Goal: Task Accomplishment & Management: Use online tool/utility

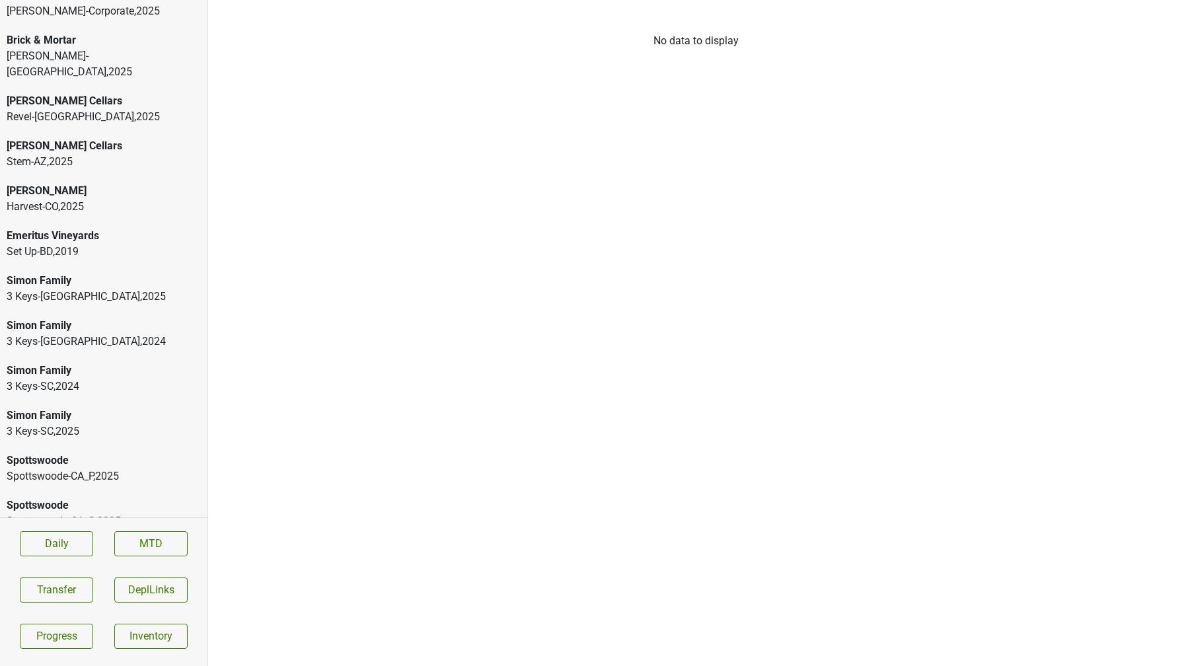
scroll to position [22, 0]
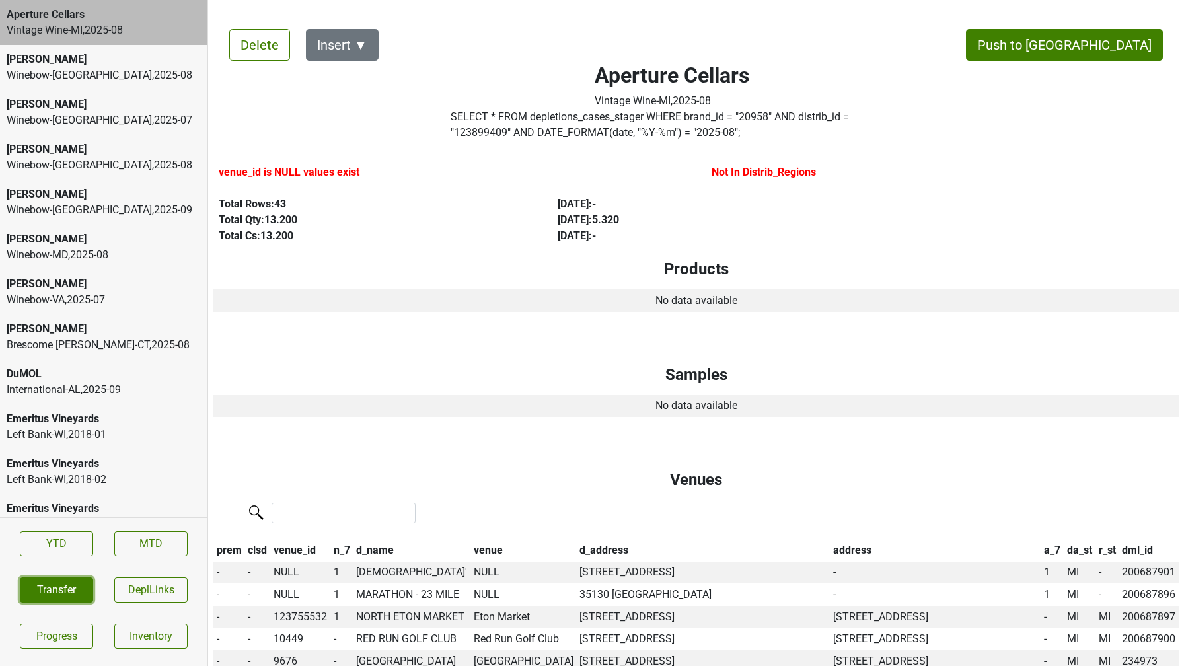
click at [67, 594] on button "Transfer" at bounding box center [56, 590] width 73 height 25
click at [71, 591] on button "Transfer" at bounding box center [56, 590] width 73 height 25
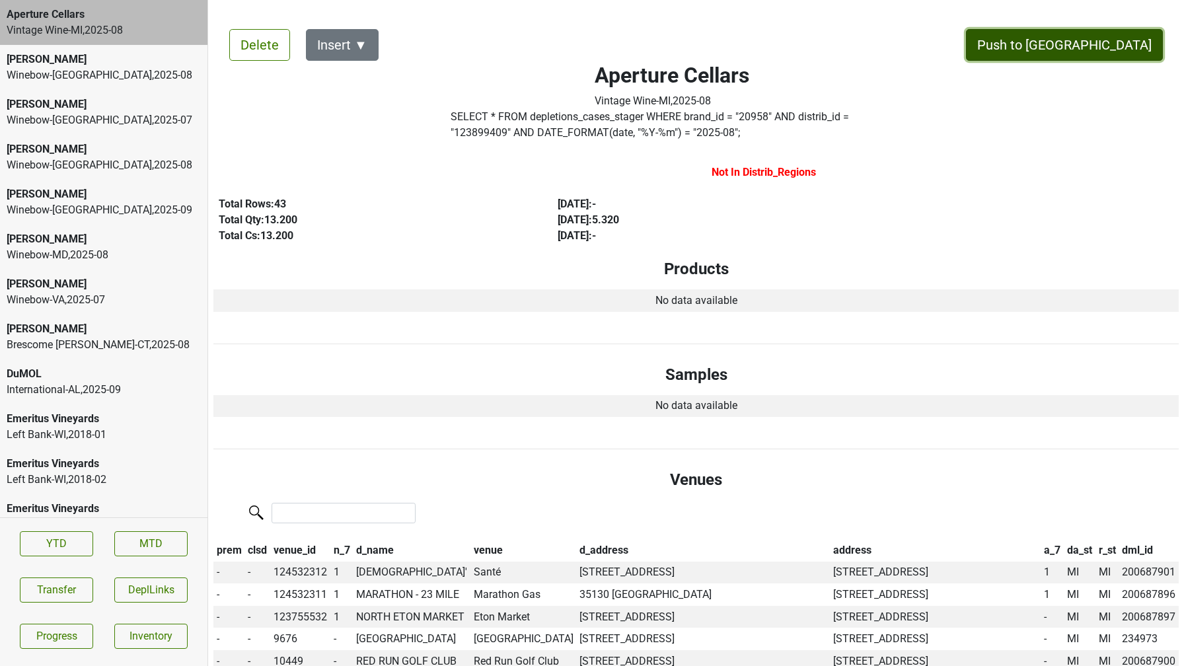
click at [1096, 40] on button "Push to [GEOGRAPHIC_DATA]" at bounding box center [1064, 45] width 197 height 32
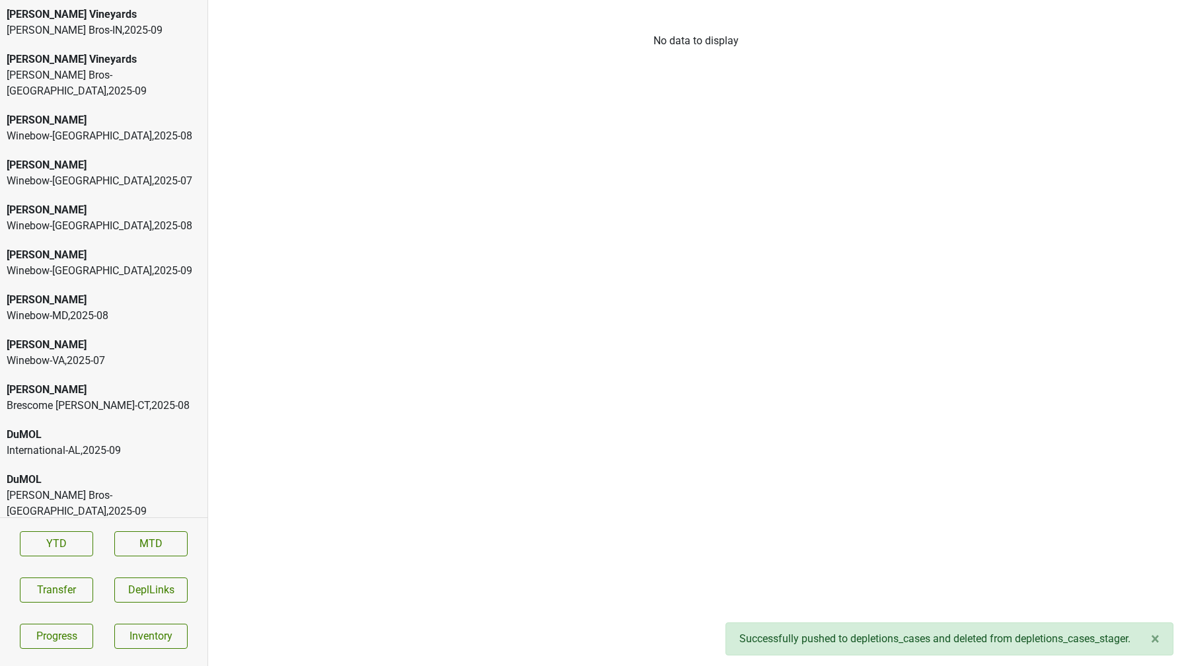
click at [107, 32] on div "Johnson Bros-IN , 2025 - 09" at bounding box center [104, 30] width 194 height 16
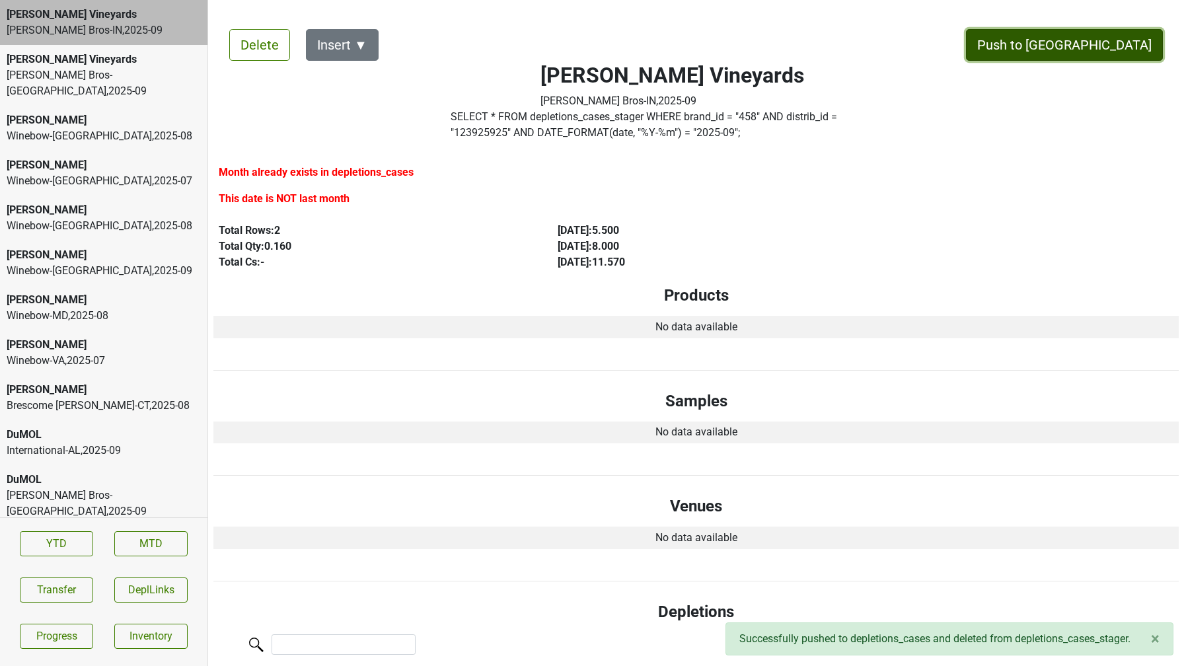
click at [1122, 49] on button "Push to [GEOGRAPHIC_DATA]" at bounding box center [1064, 45] width 197 height 32
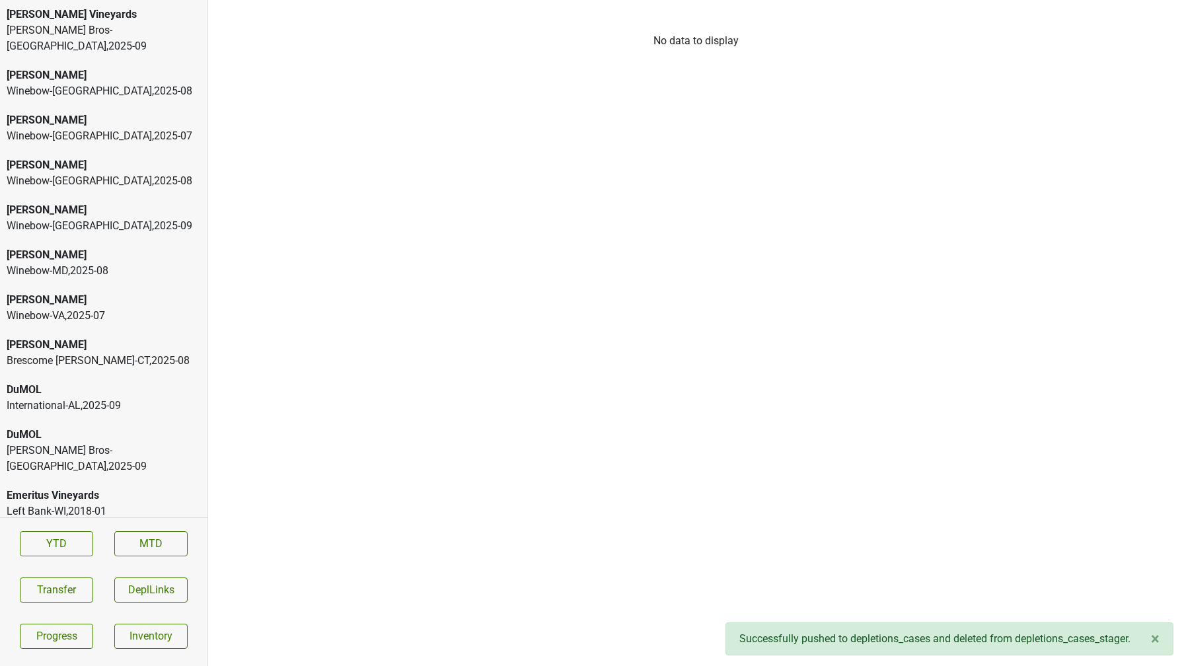
click at [118, 3] on div "Buehler Vineyards Johnson Bros-MN , 2025 - 09" at bounding box center [104, 30] width 208 height 61
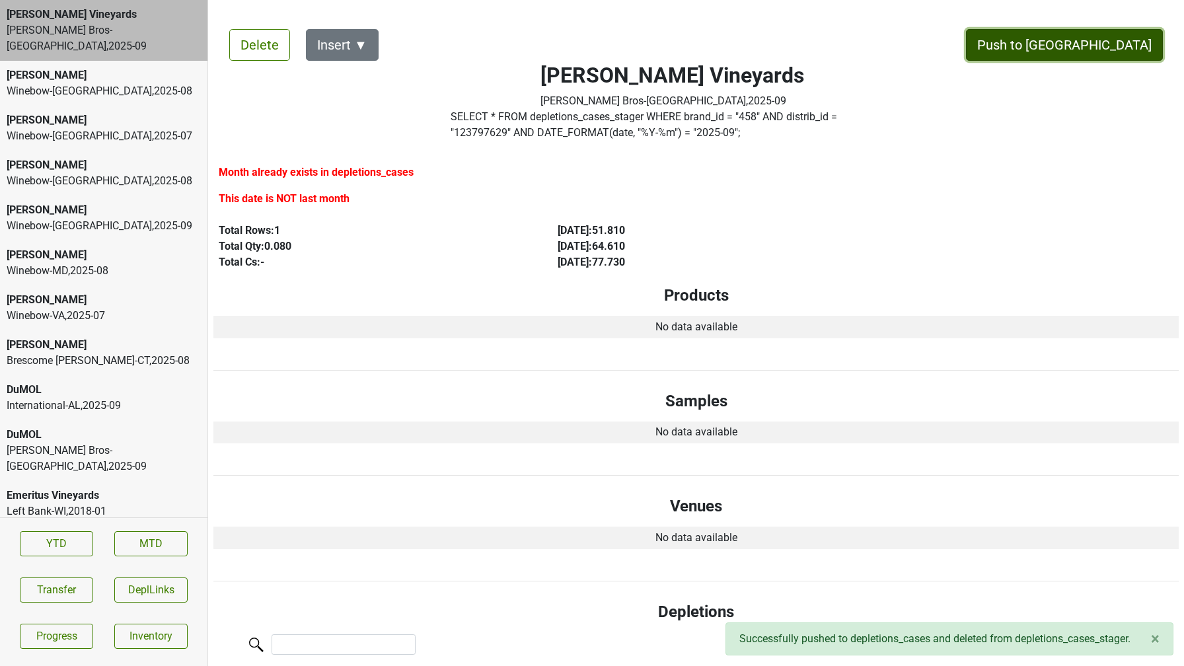
click at [1097, 47] on button "Push to [GEOGRAPHIC_DATA]" at bounding box center [1064, 45] width 197 height 32
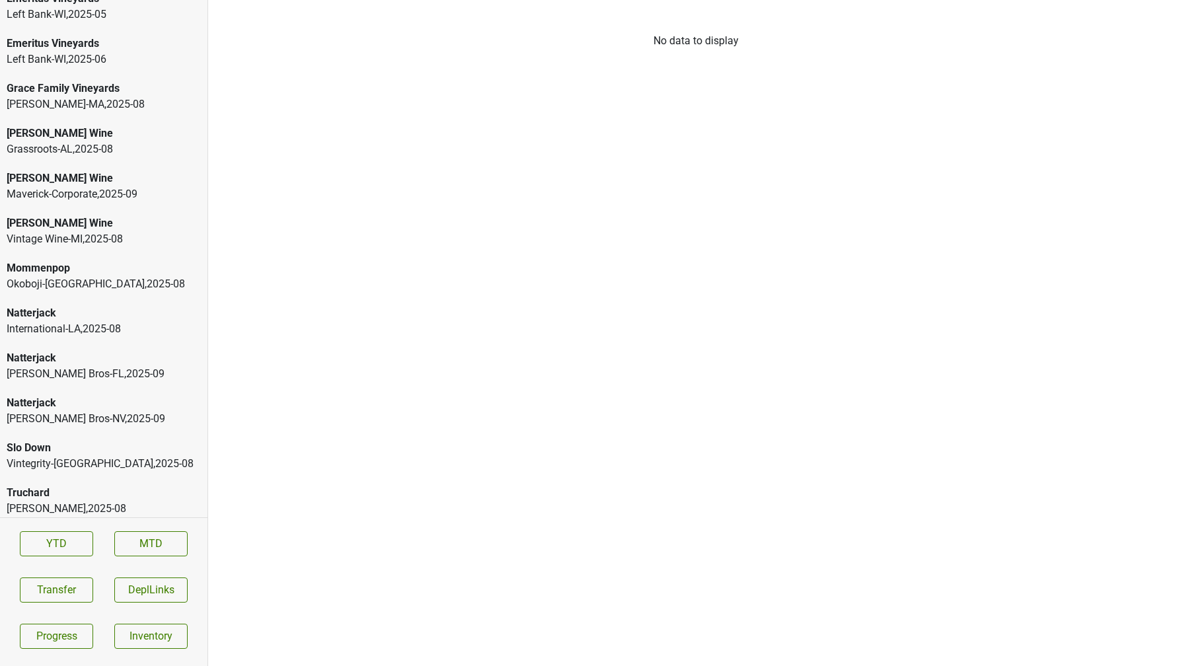
scroll to position [2629, 0]
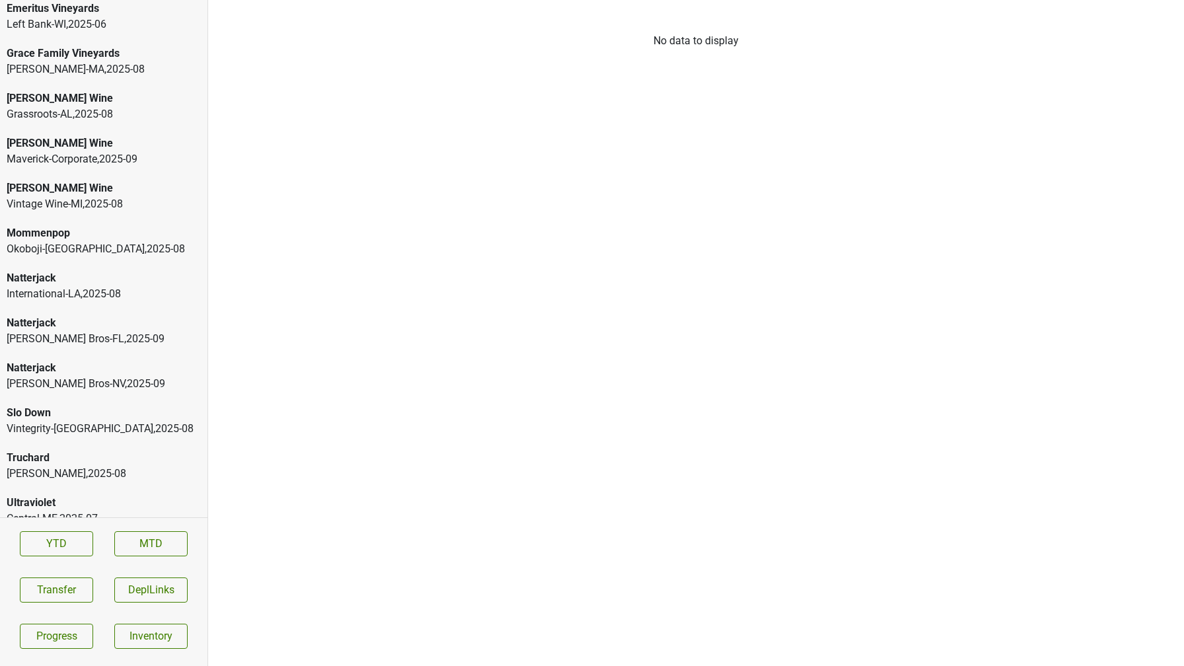
click at [75, 450] on div "Truchard" at bounding box center [104, 458] width 194 height 16
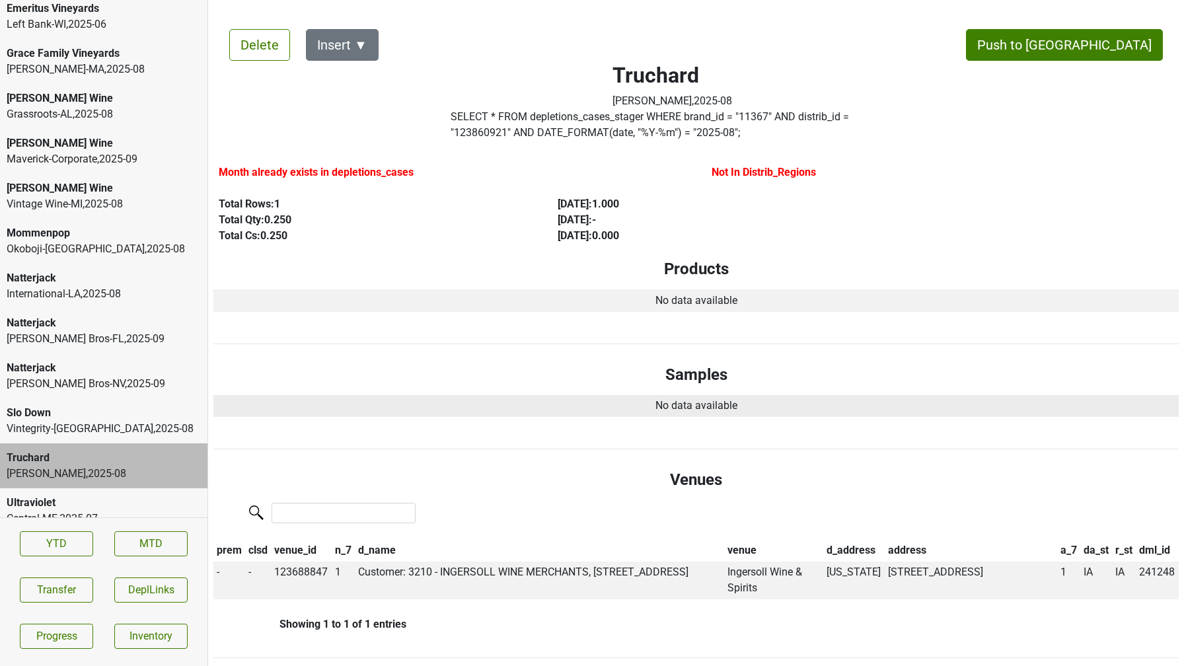
scroll to position [7, 0]
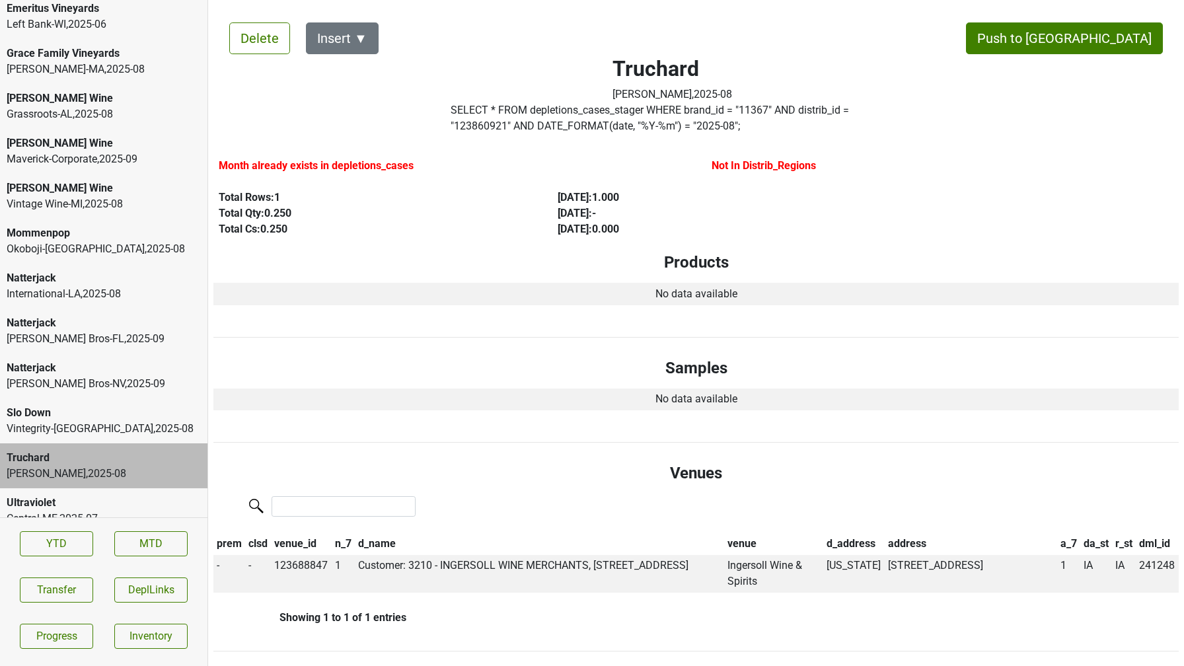
click at [486, 117] on label "SELECT * FROM depletions_cases_stager WHERE brand_id = " 11367 " AND distrib_id…" at bounding box center [673, 118] width 444 height 32
click at [78, 584] on button "Transfer" at bounding box center [56, 590] width 73 height 25
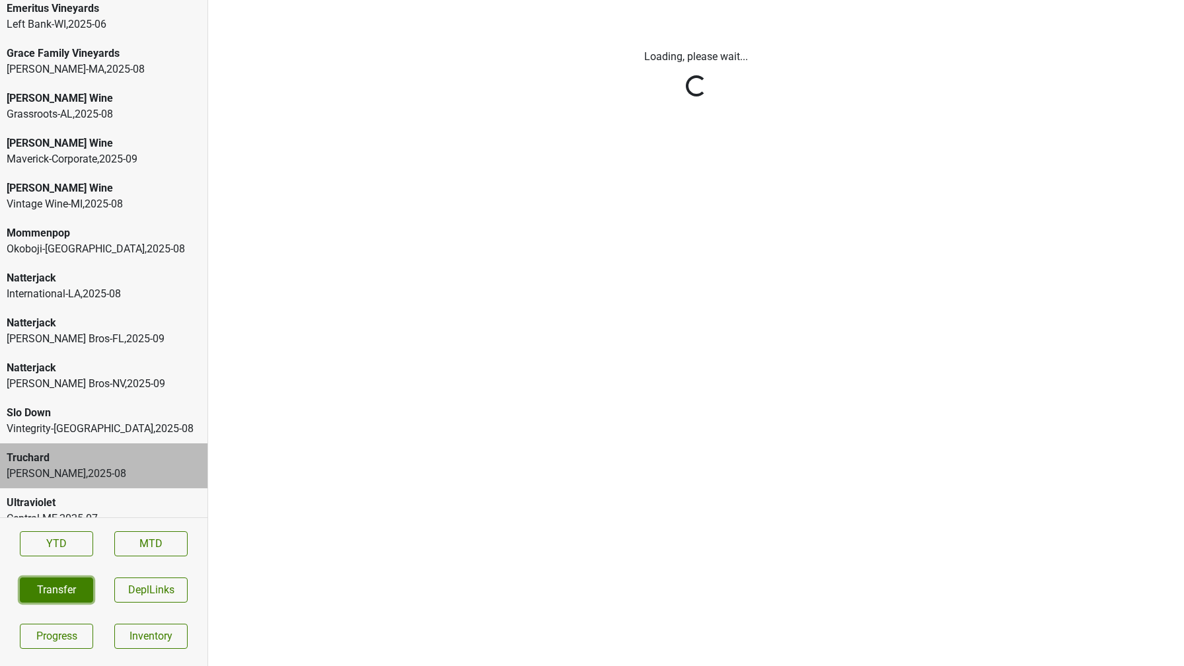
scroll to position [0, 0]
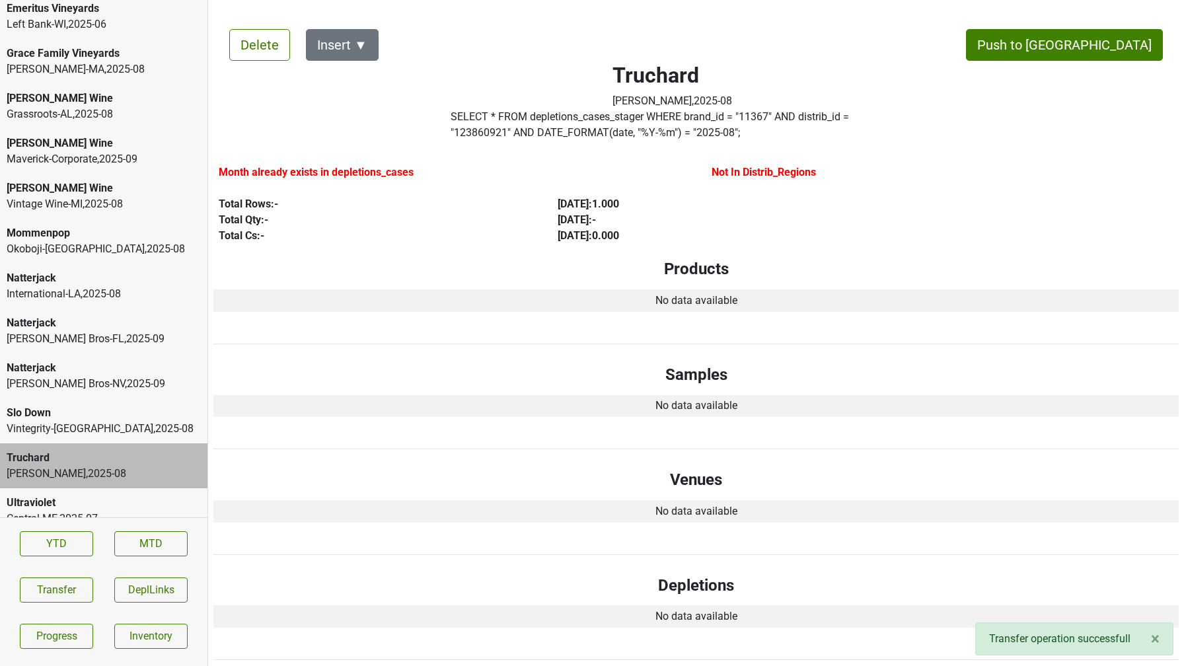
click at [130, 466] on div "Dimitri-IA , 2025 - 08" at bounding box center [104, 474] width 194 height 16
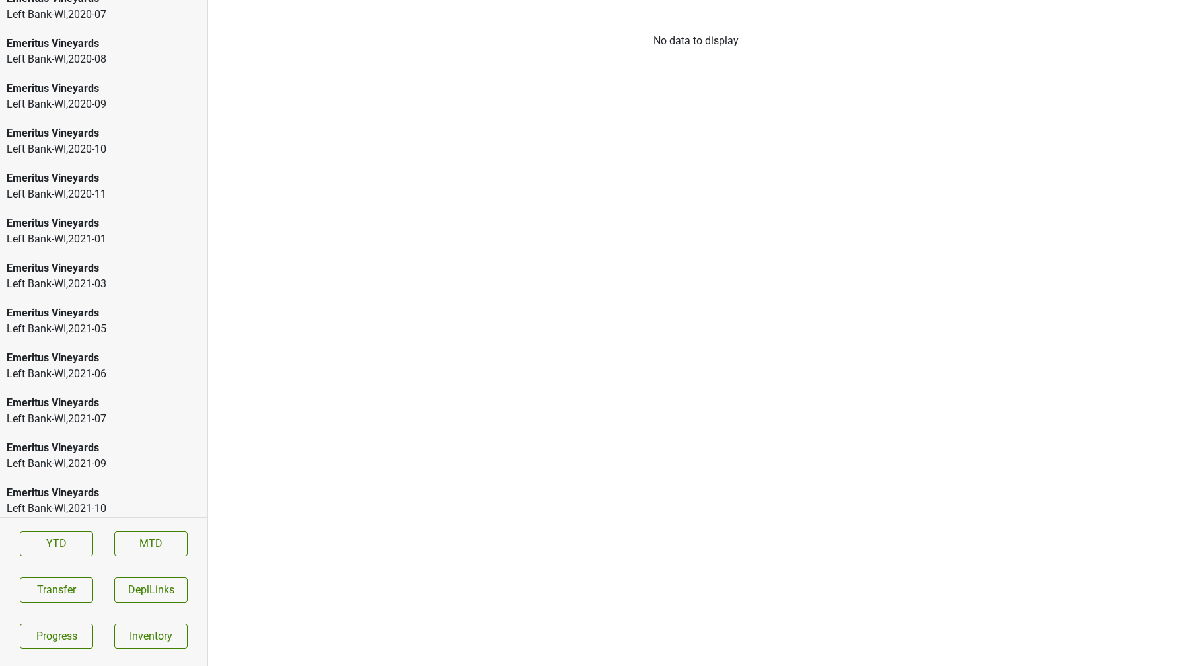
scroll to position [2629, 0]
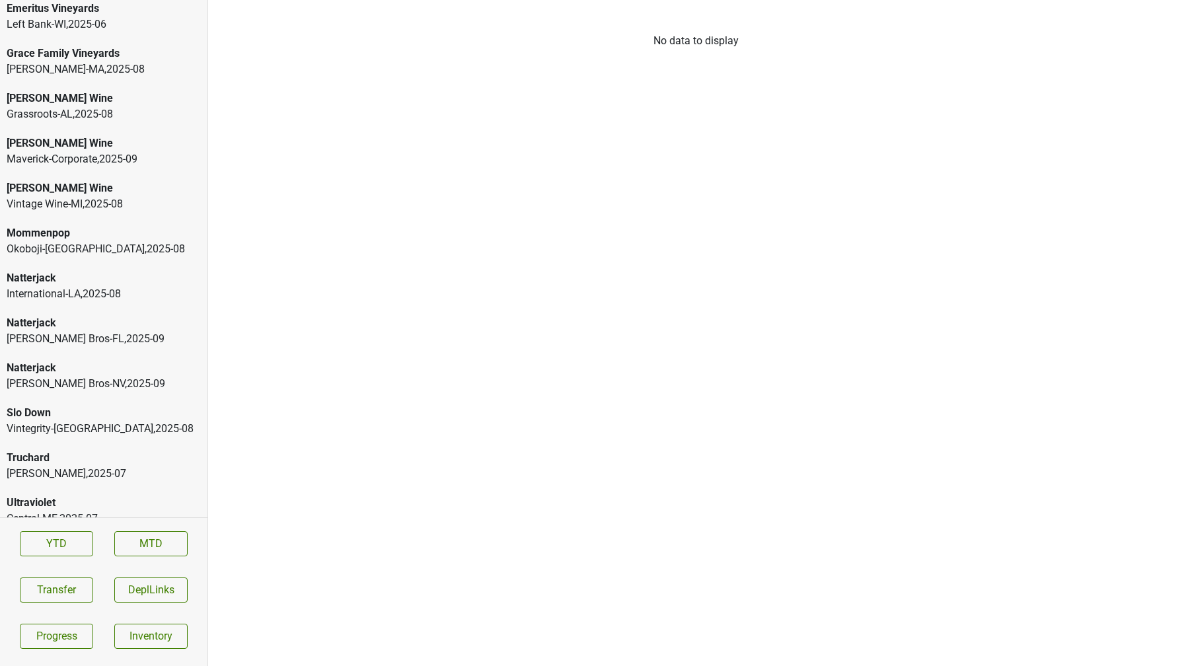
click at [47, 450] on div "Truchard" at bounding box center [104, 458] width 194 height 16
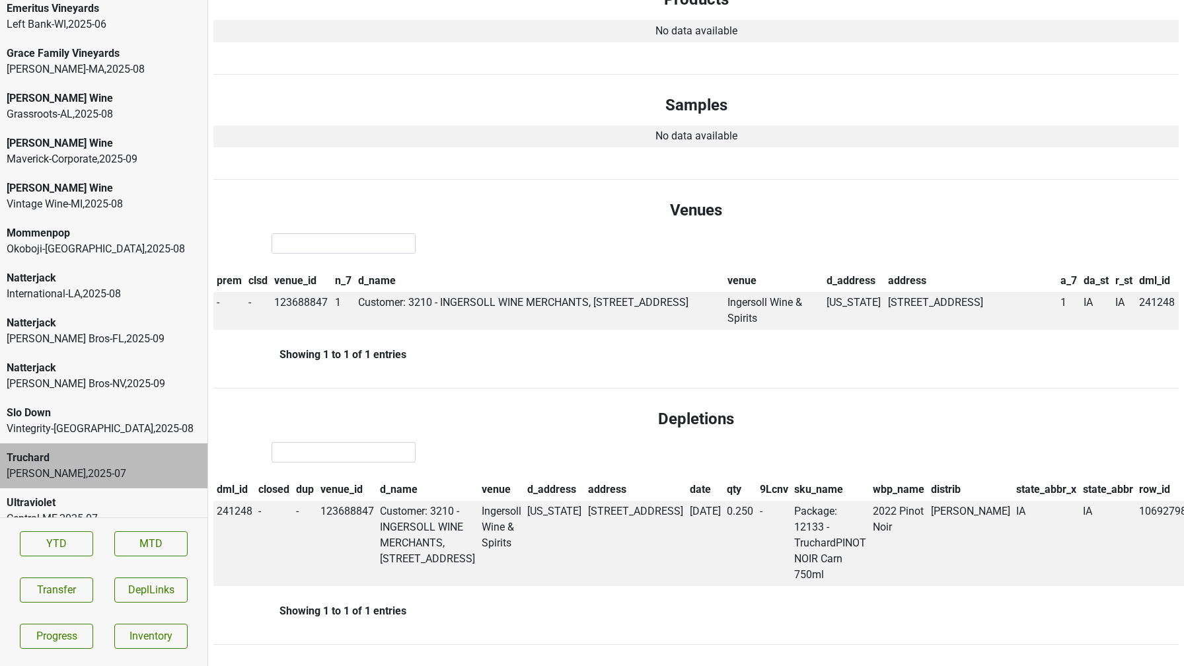
scroll to position [0, 0]
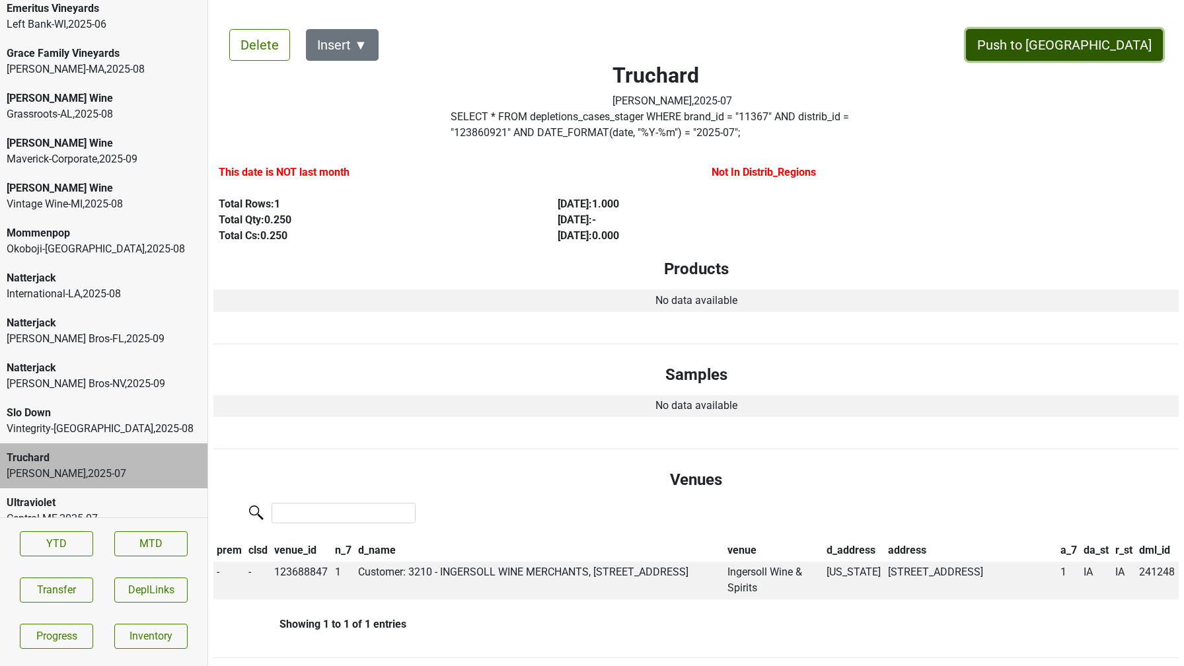
click at [1120, 44] on button "Push to [GEOGRAPHIC_DATA]" at bounding box center [1064, 45] width 197 height 32
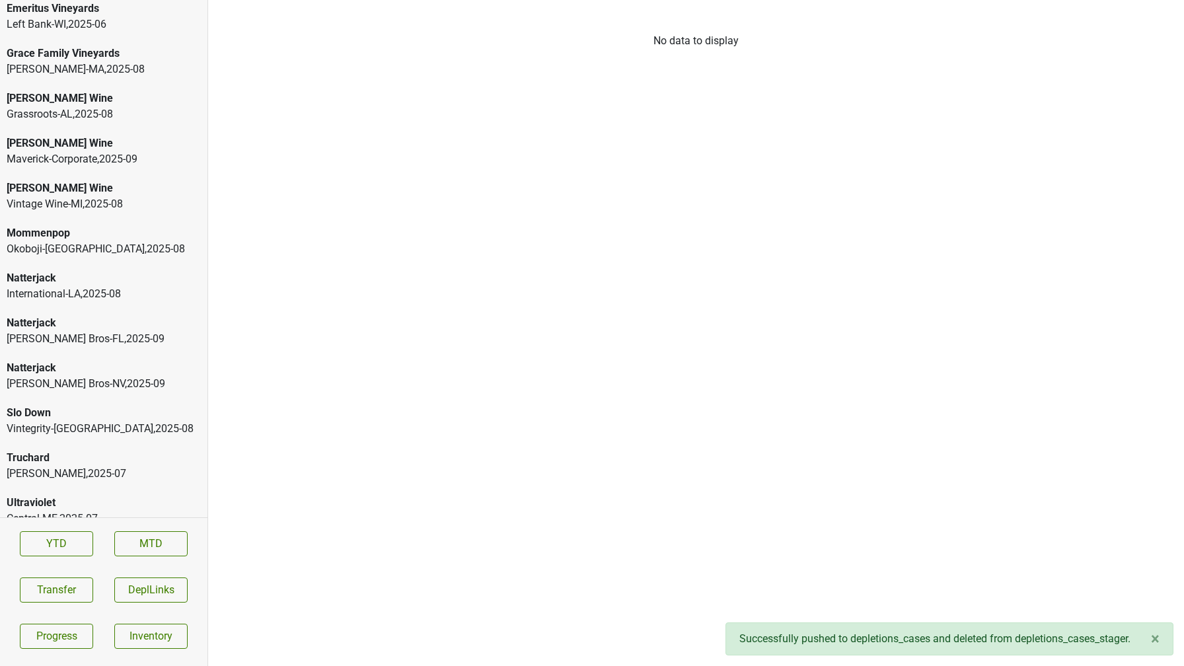
scroll to position [2584, 0]
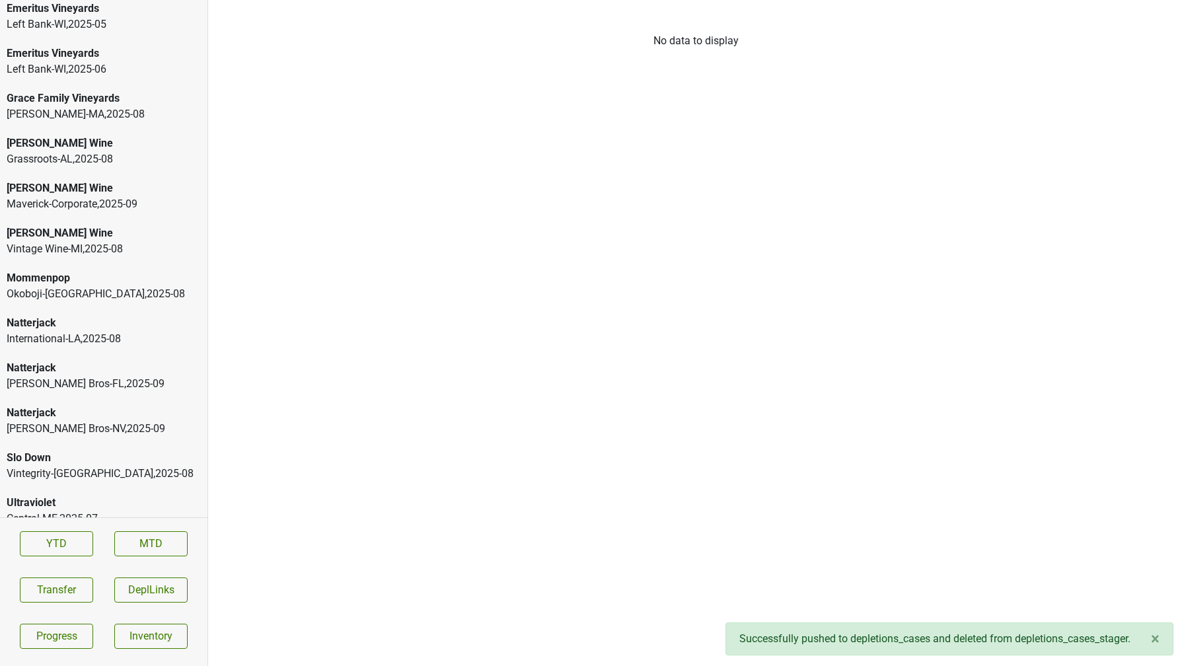
click at [100, 450] on div "Slo Down" at bounding box center [104, 458] width 194 height 16
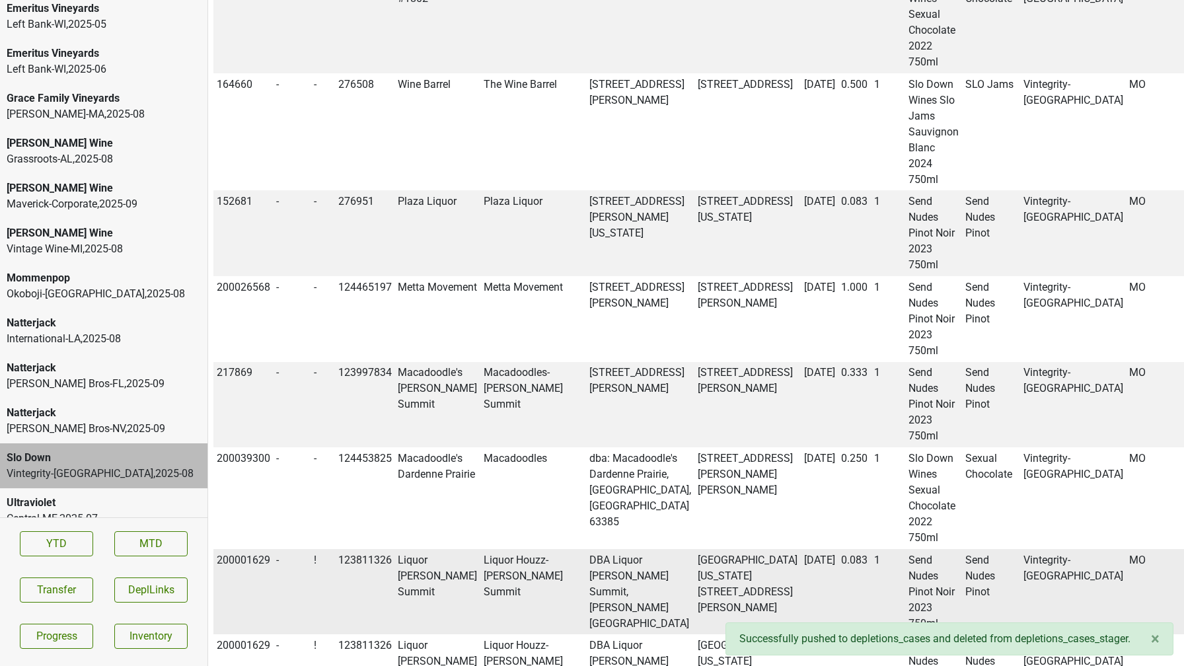
scroll to position [0, 0]
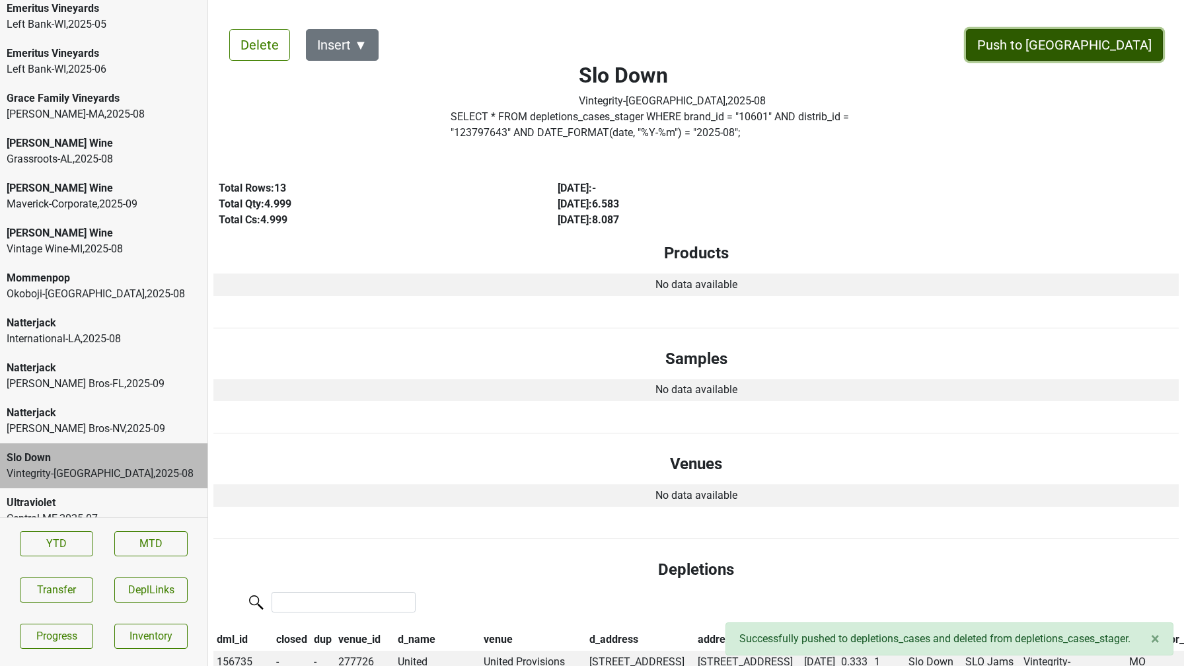
click at [1087, 54] on button "Push to [GEOGRAPHIC_DATA]" at bounding box center [1064, 45] width 197 height 32
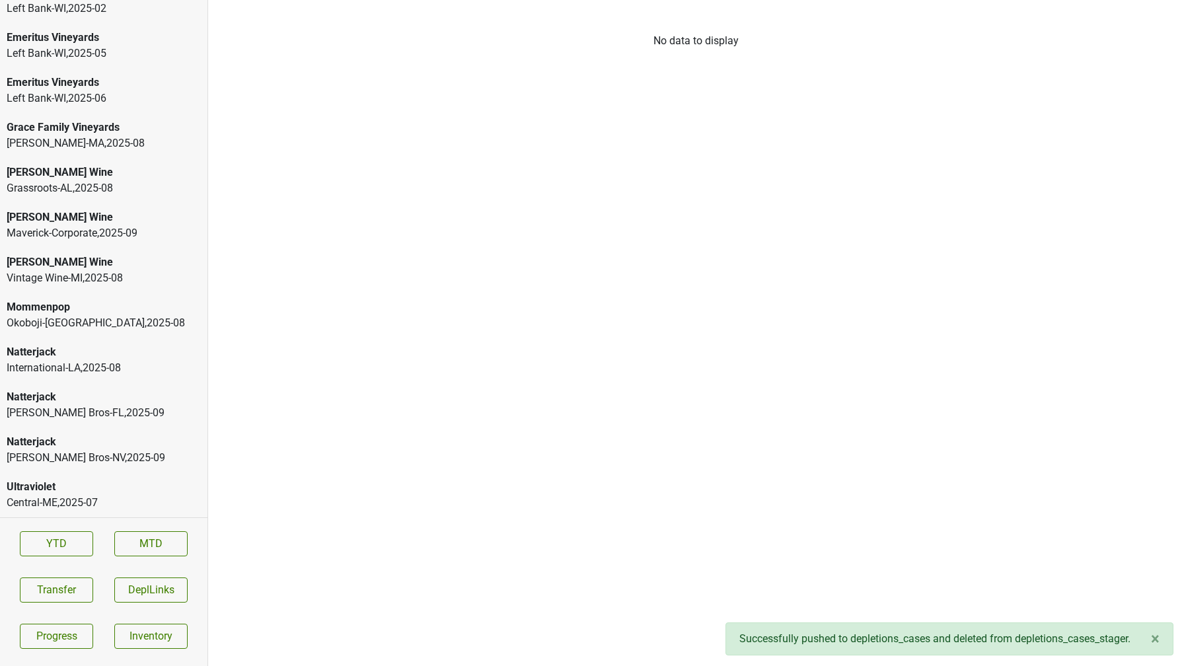
scroll to position [2539, 0]
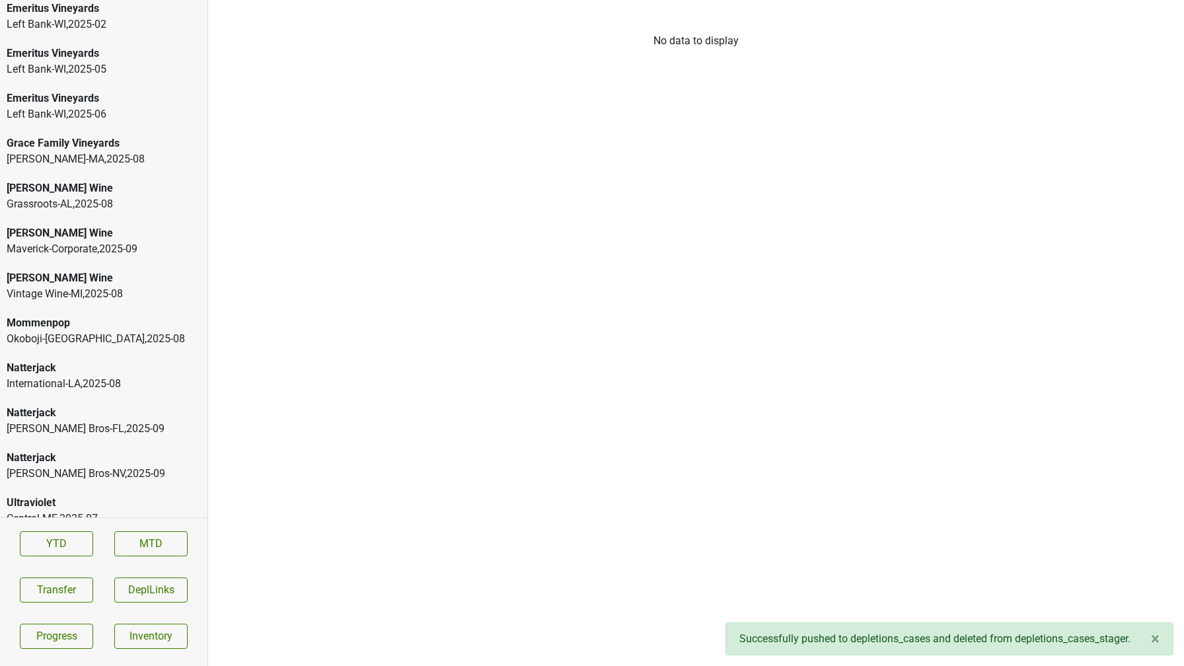
click at [93, 450] on div "Natterjack" at bounding box center [104, 458] width 194 height 16
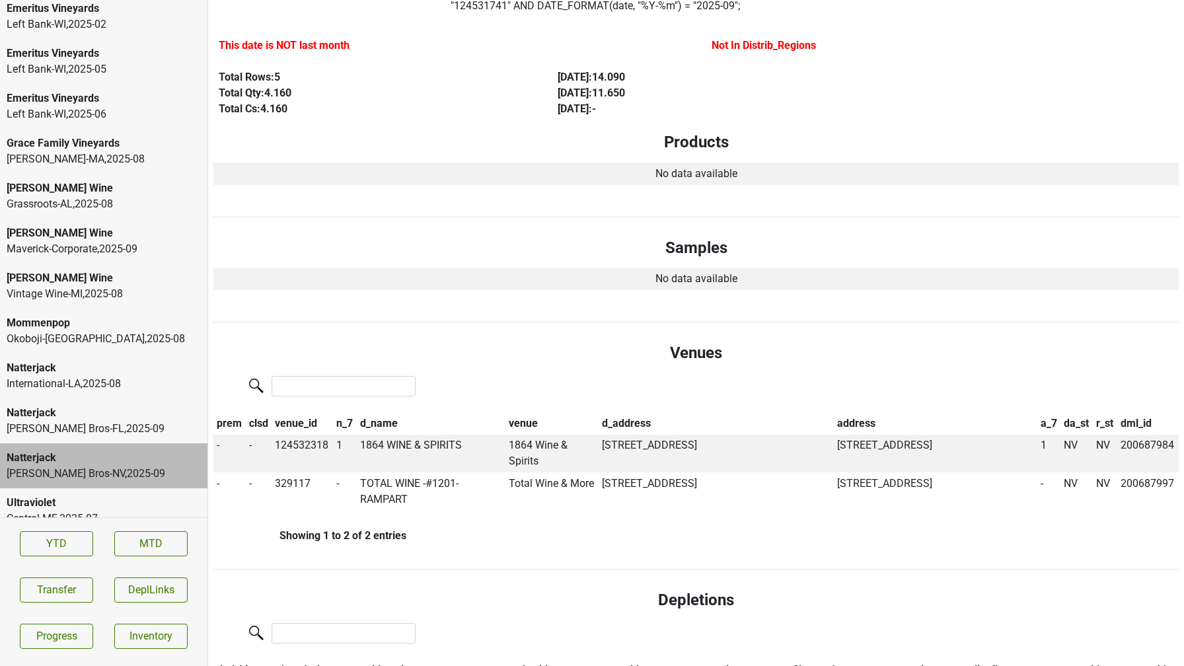
scroll to position [0, 0]
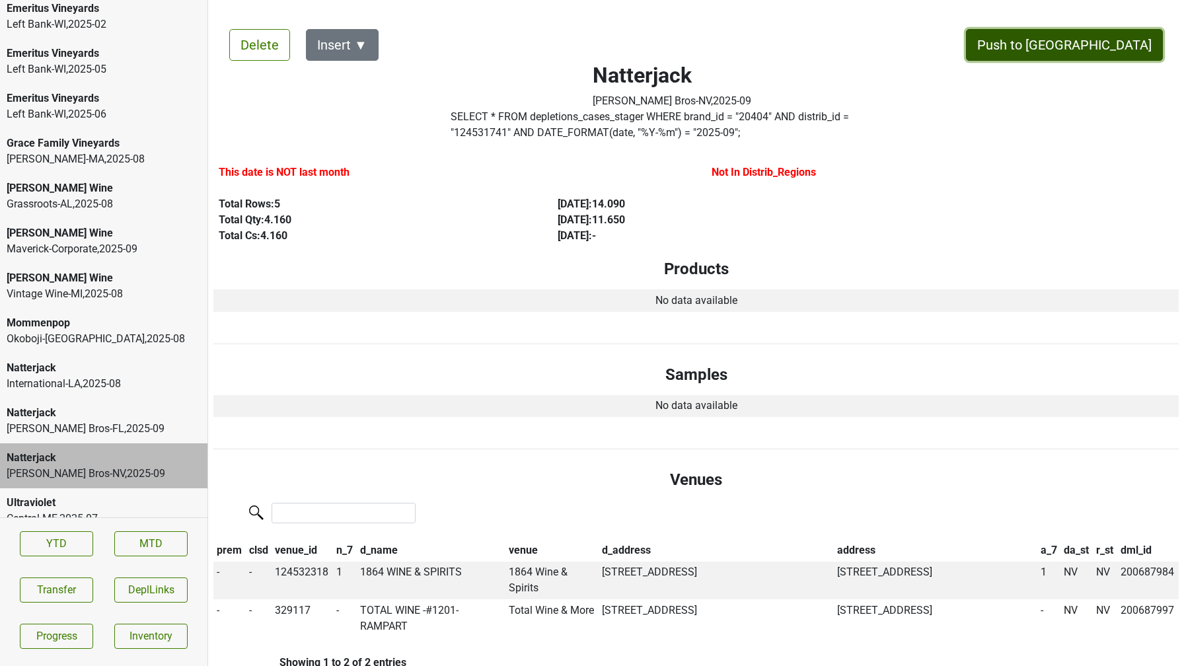
click at [1118, 44] on button "Push to [GEOGRAPHIC_DATA]" at bounding box center [1064, 45] width 197 height 32
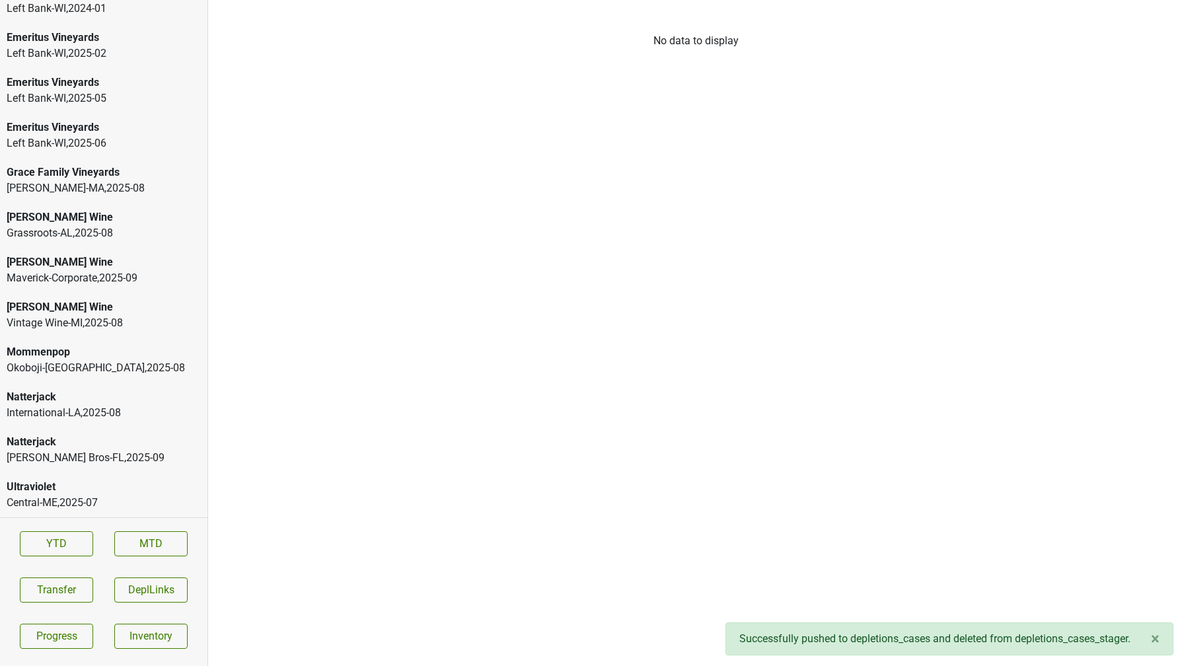
scroll to position [2494, 0]
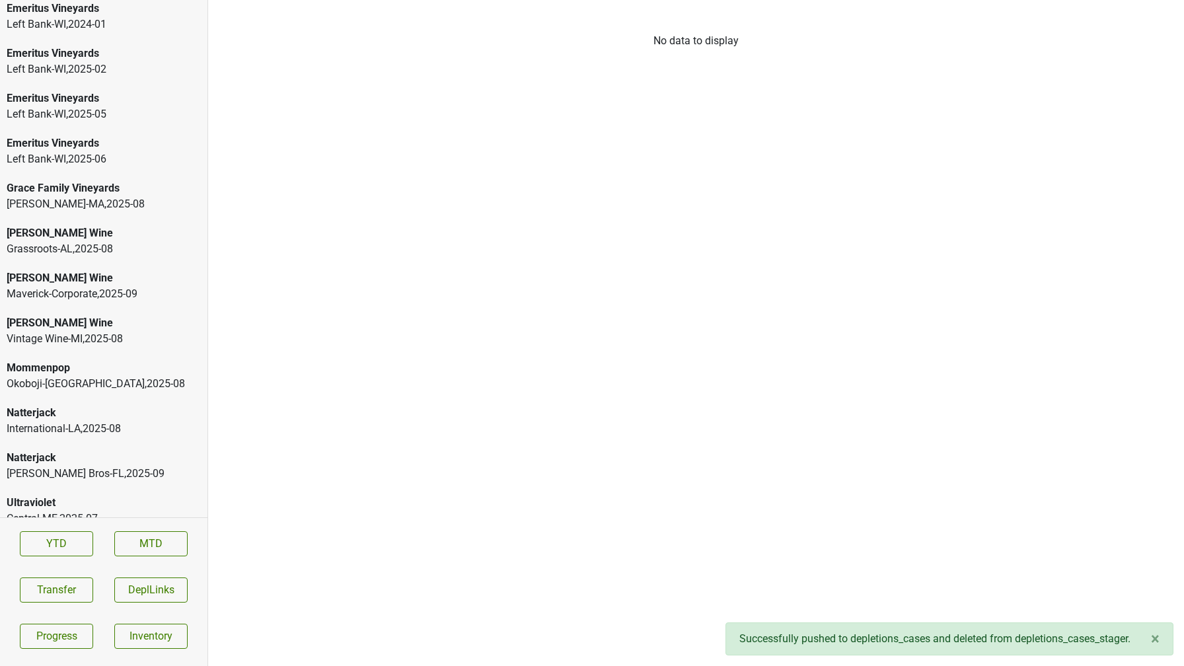
click at [59, 444] on div "Natterjack Johnson Bros-FL , 2025 - 09" at bounding box center [104, 466] width 208 height 45
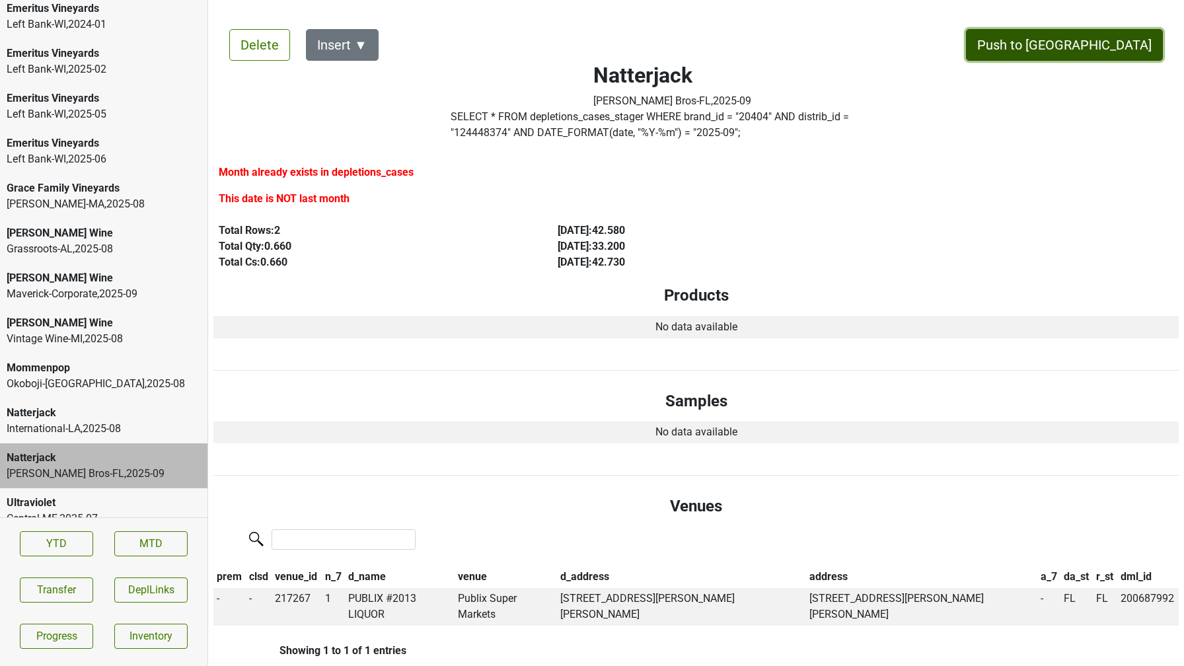
click at [1112, 50] on button "Push to DC" at bounding box center [1064, 45] width 197 height 32
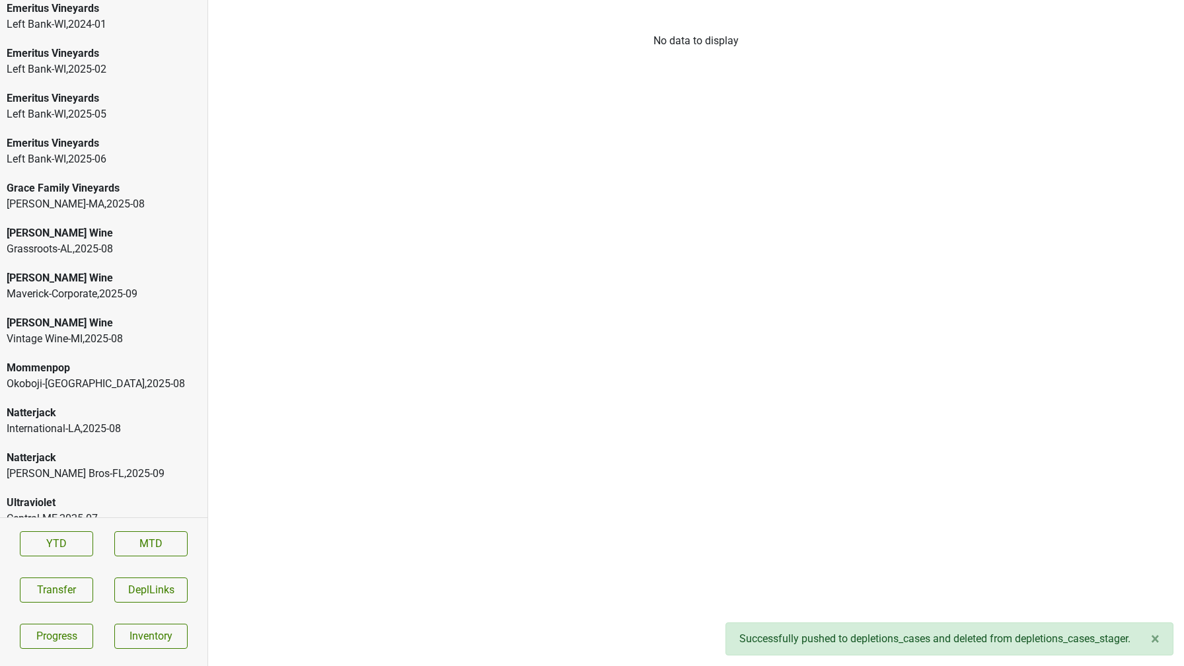
scroll to position [2449, 0]
click at [114, 466] on div "International-LA , 2025 - 08" at bounding box center [104, 474] width 194 height 16
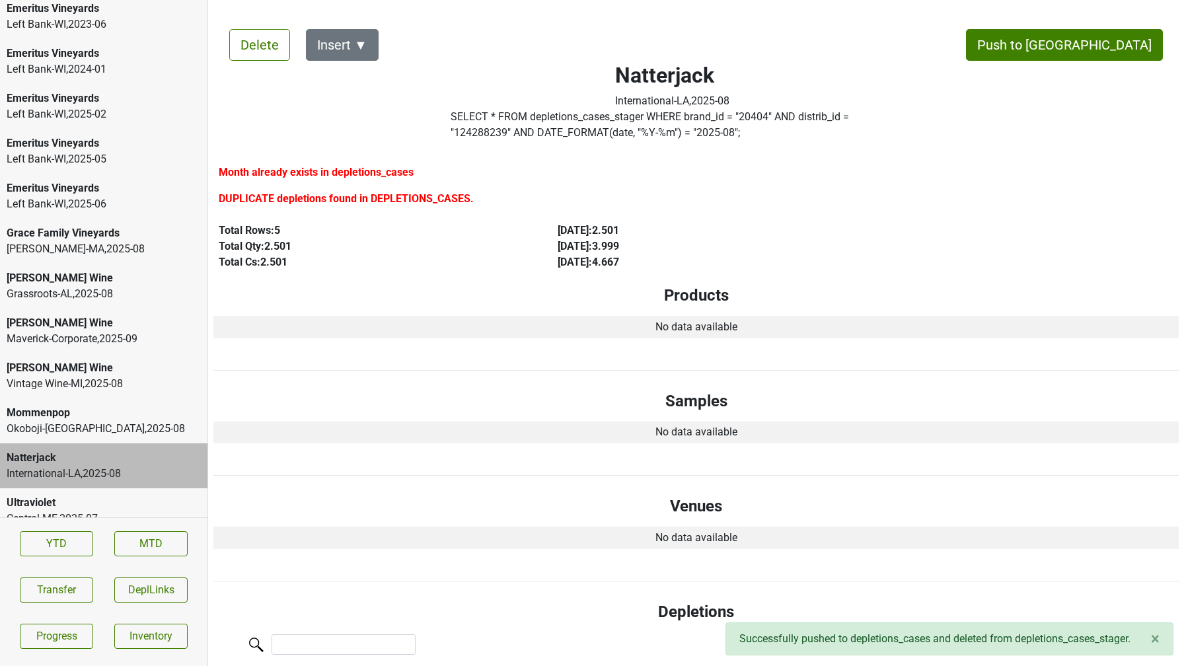
click at [132, 424] on div "Mommenpop Okoboji-IA , 2025 - 08" at bounding box center [104, 421] width 208 height 45
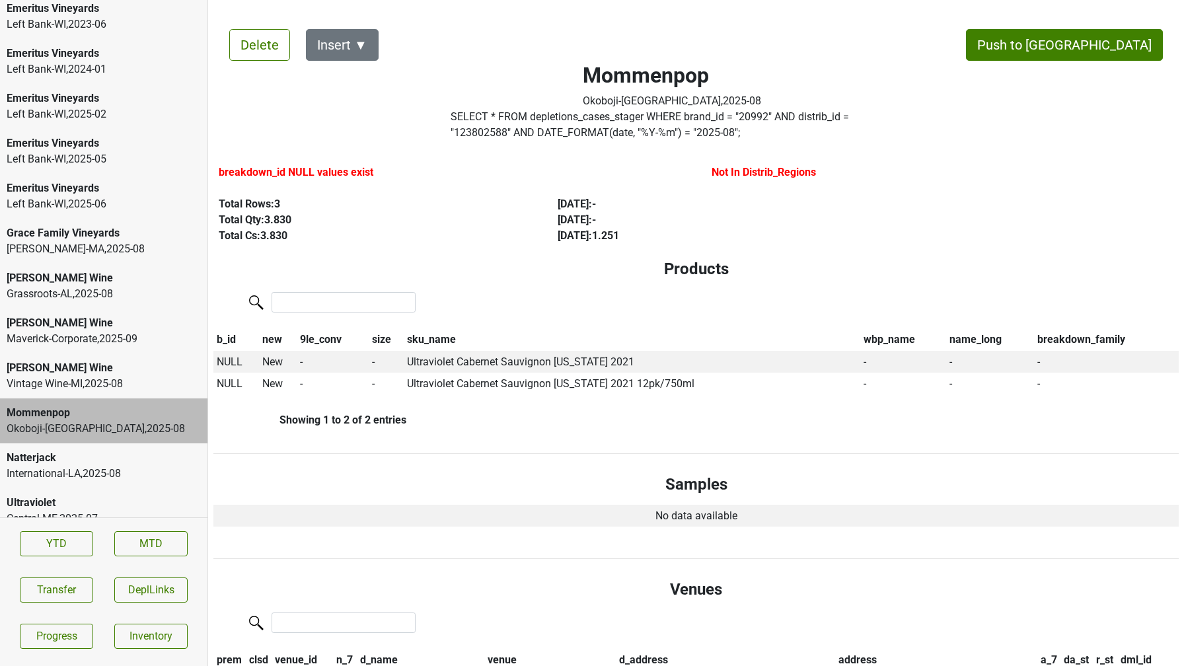
click at [57, 376] on div "Vintage Wine-MI , 2025 - 08" at bounding box center [104, 384] width 194 height 16
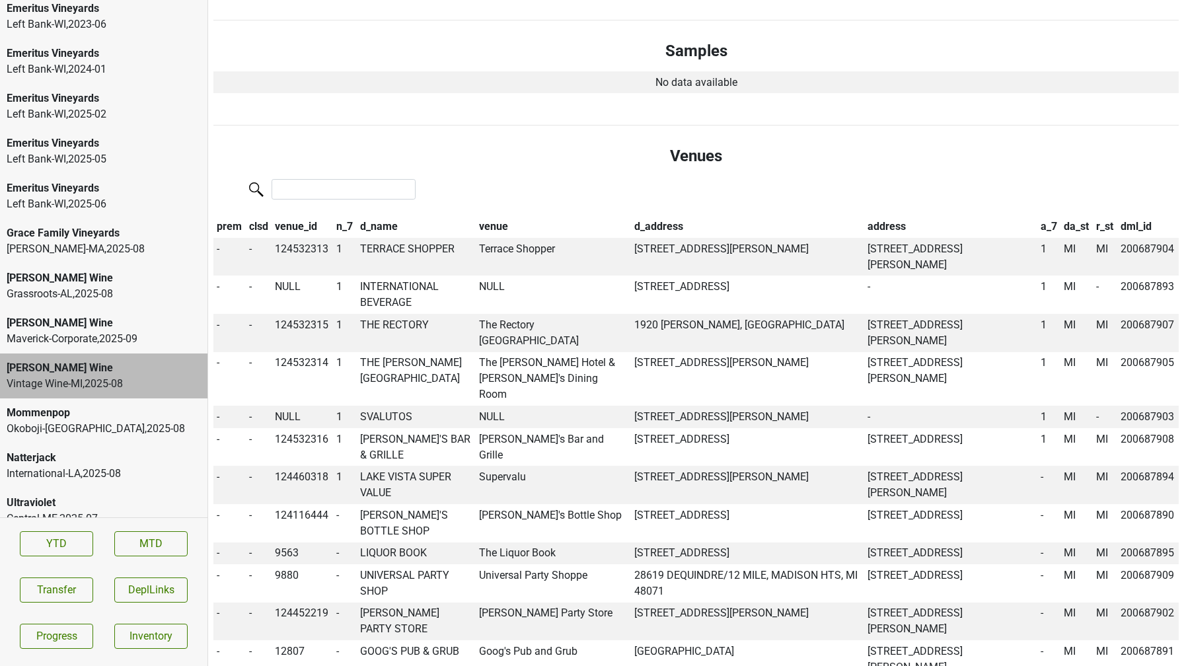
scroll to position [462, 0]
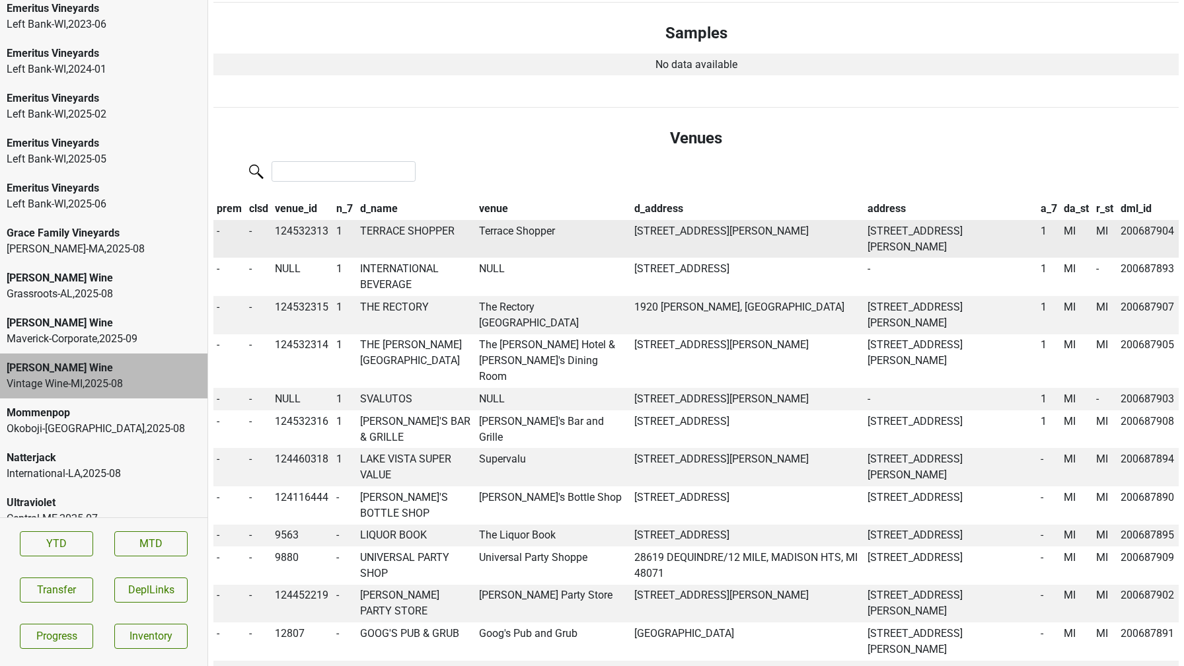
click at [302, 235] on td "124532313" at bounding box center [302, 239] width 61 height 38
click at [296, 213] on th "venue_id" at bounding box center [302, 209] width 61 height 22
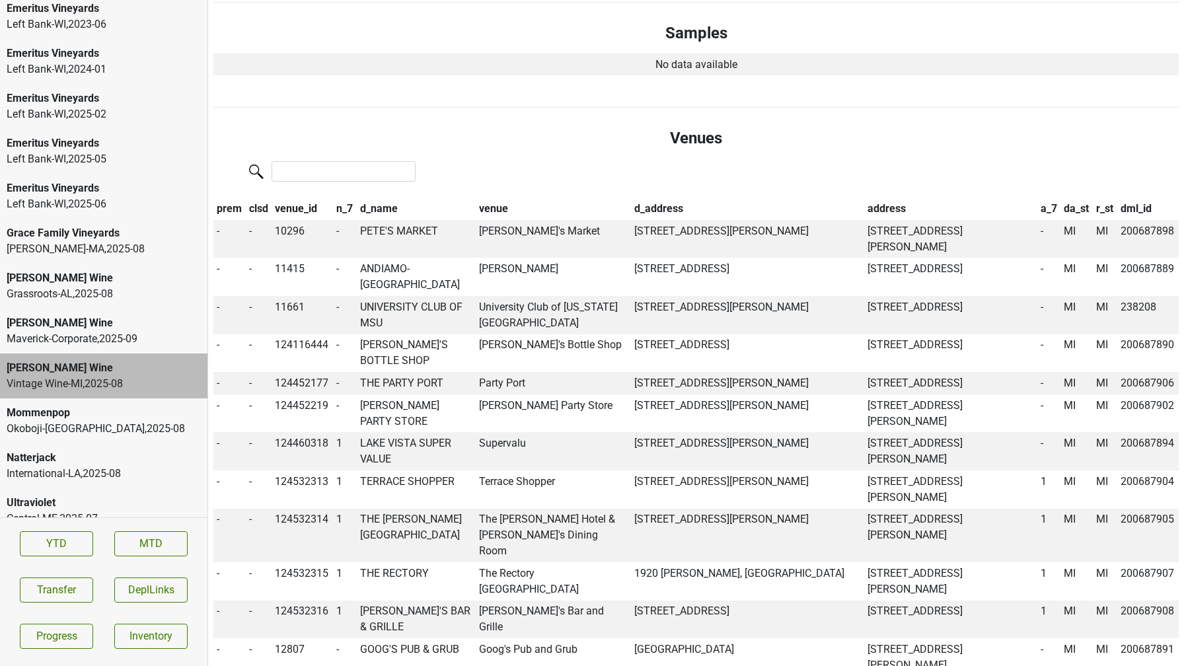
click at [296, 213] on th "venue_id" at bounding box center [302, 209] width 61 height 22
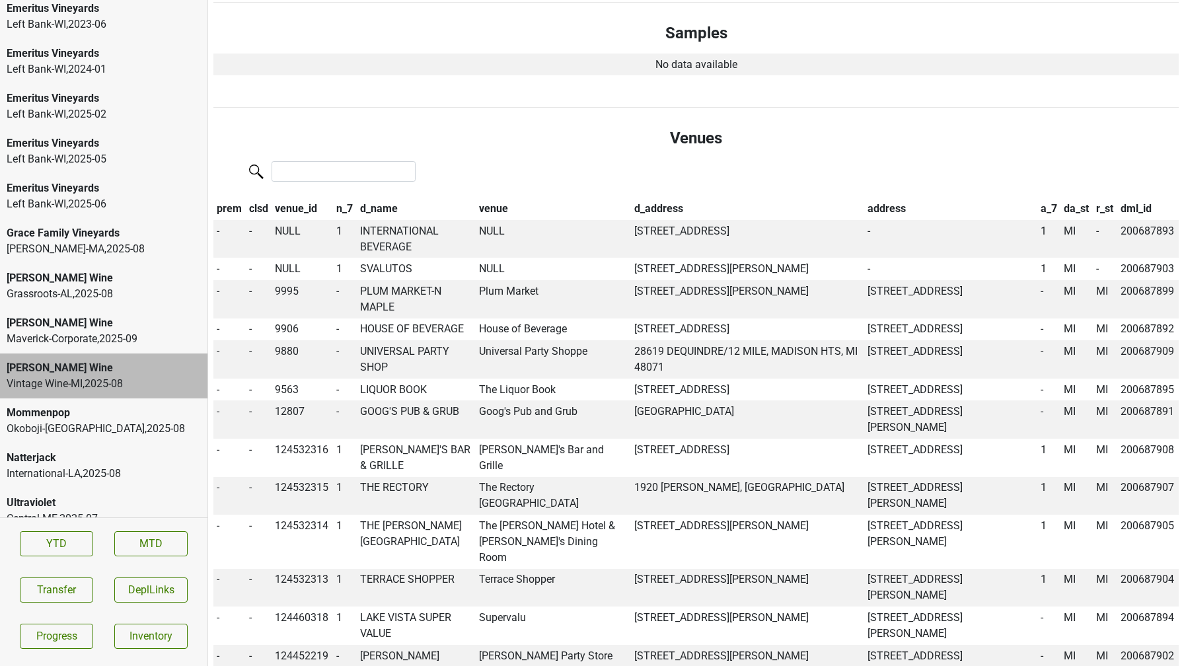
click at [123, 270] on div "[PERSON_NAME] Wine" at bounding box center [104, 278] width 194 height 16
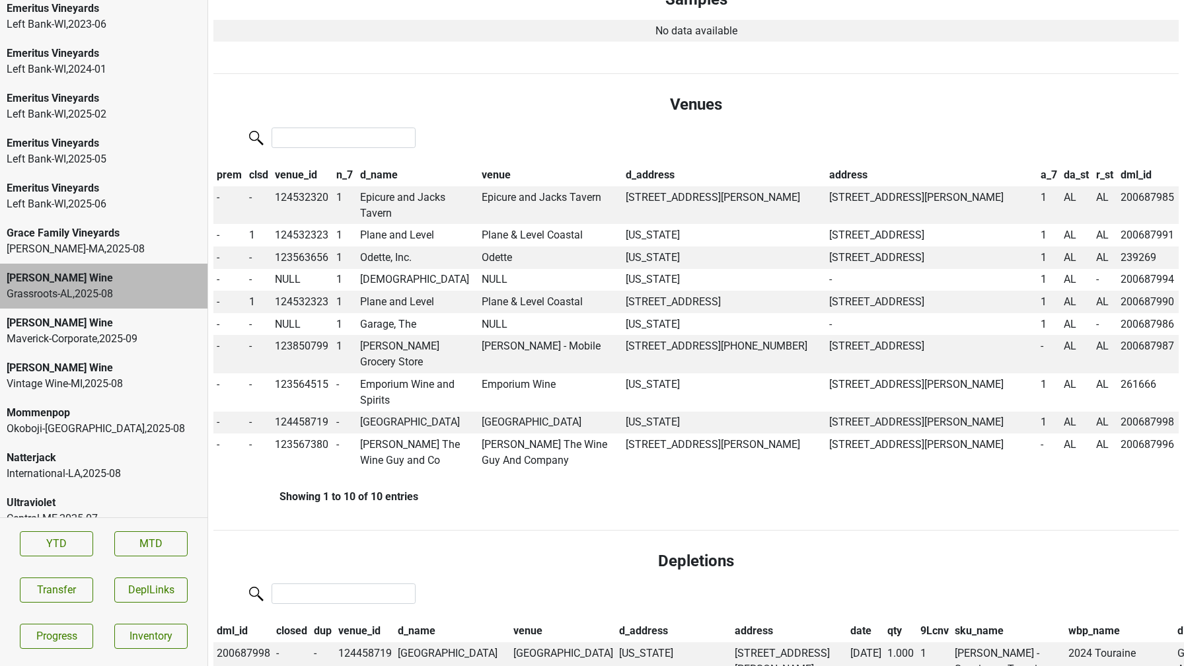
scroll to position [549, 0]
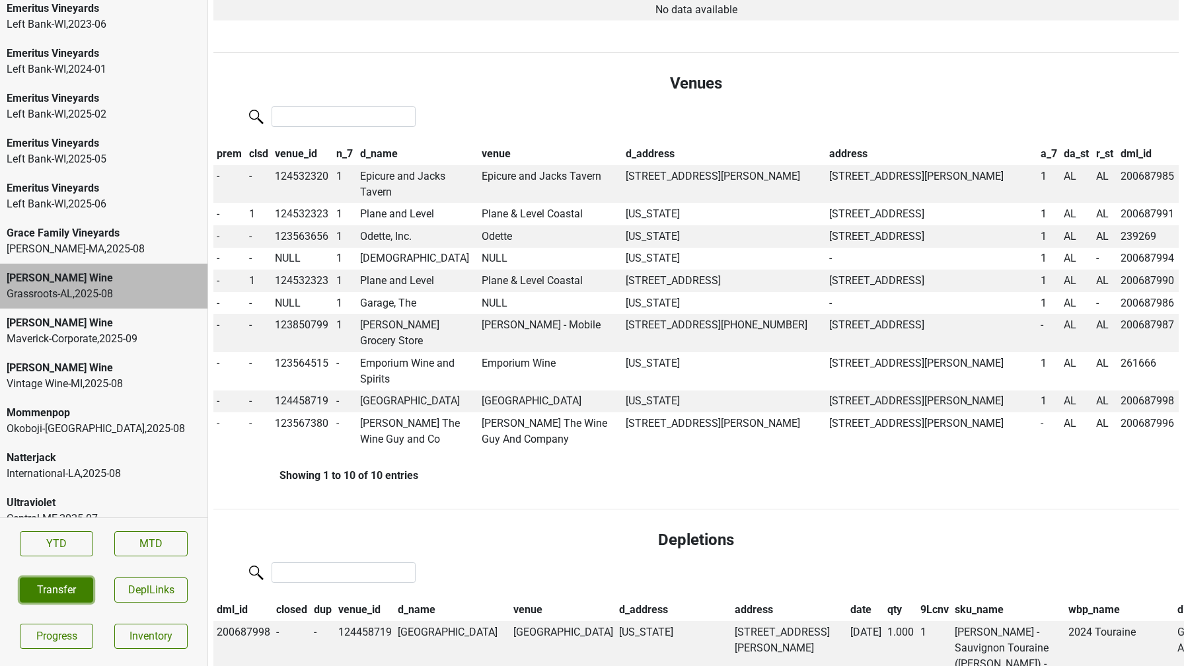
click at [59, 592] on button "Transfer" at bounding box center [56, 590] width 73 height 25
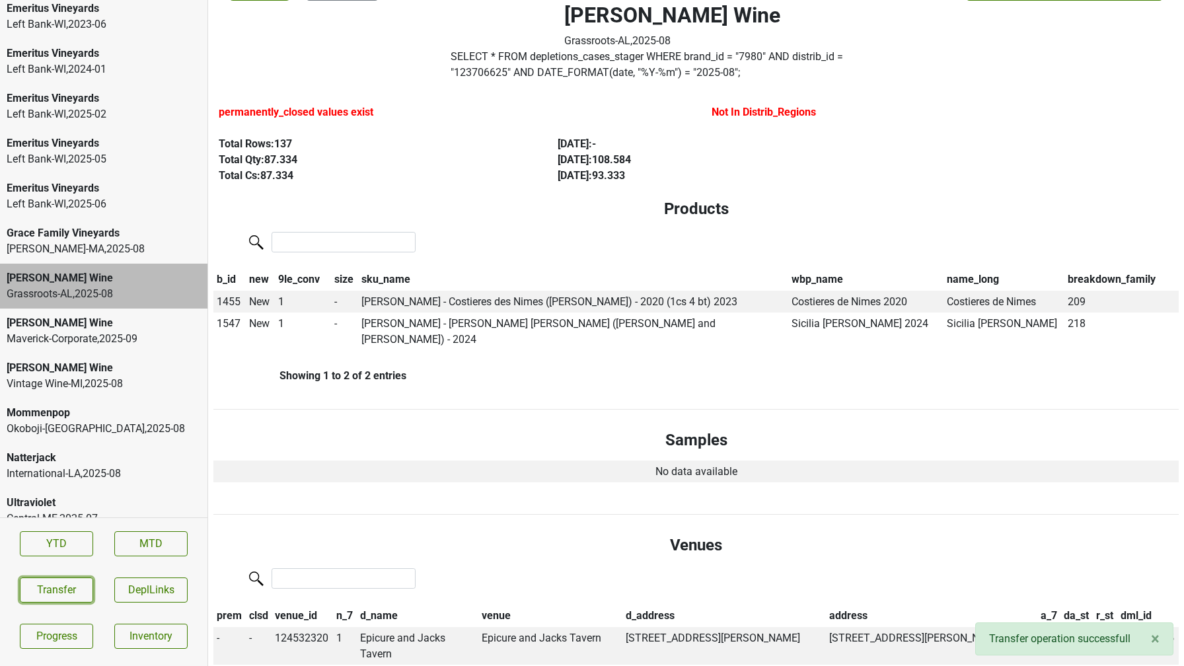
scroll to position [64, 0]
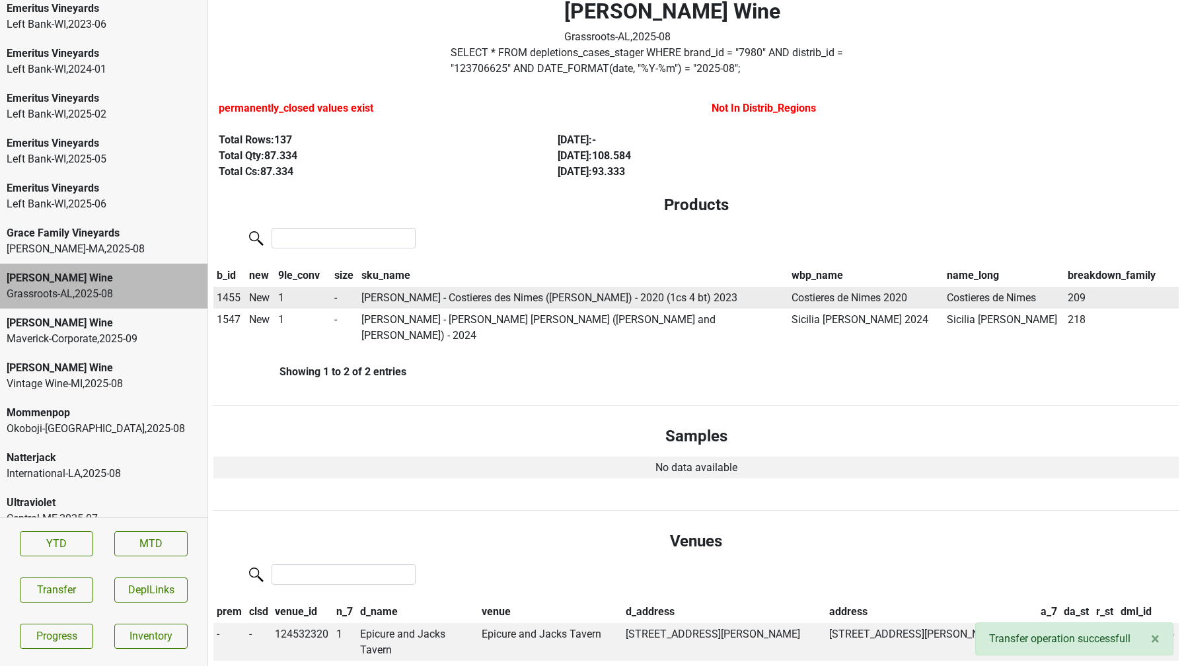
click at [232, 297] on span "1455" at bounding box center [229, 297] width 24 height 13
type input "23 cos"
click at [274, 356] on div "* 23 Costieres de Nimes 750ml" at bounding box center [310, 357] width 190 height 34
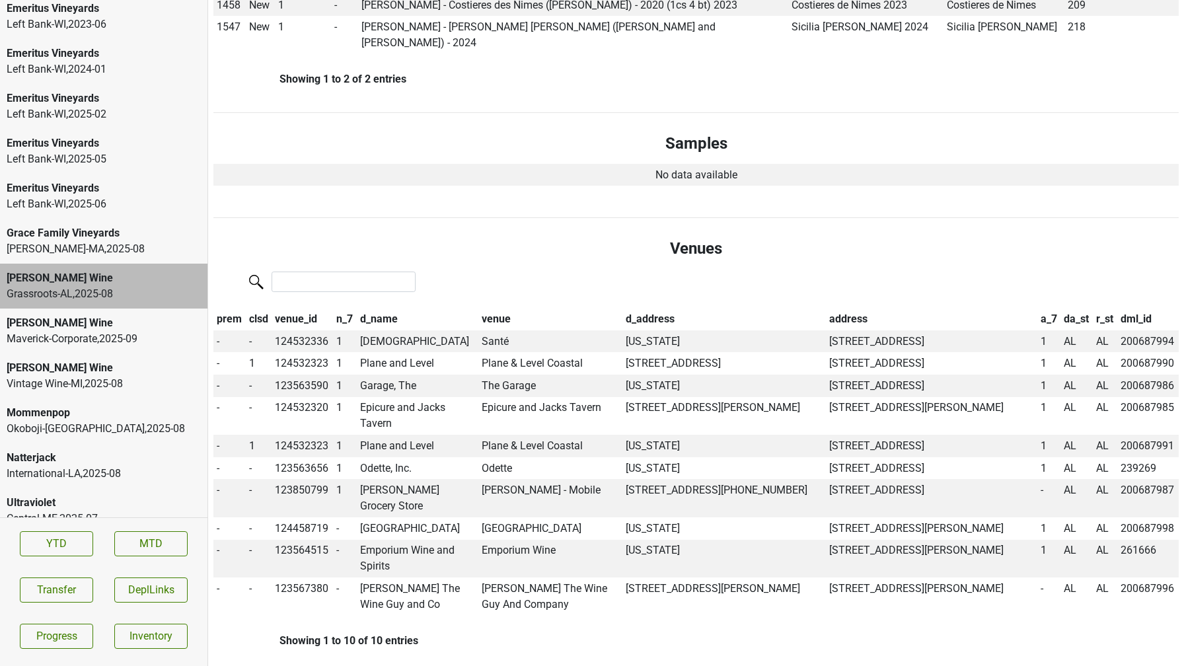
scroll to position [358, 0]
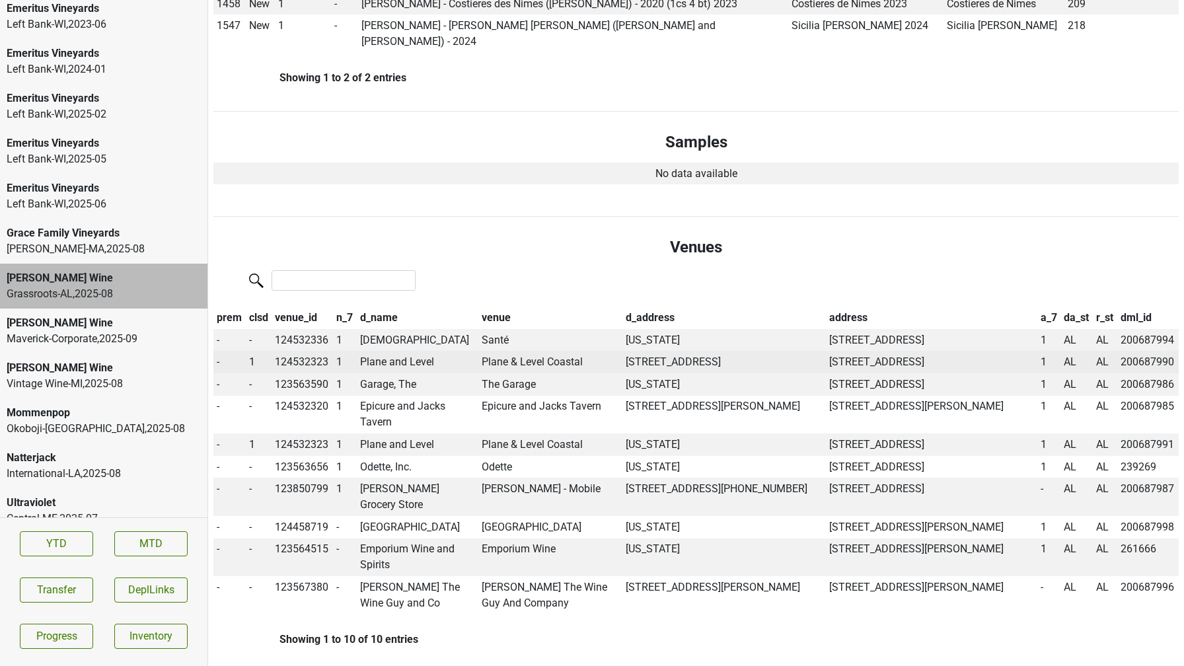
click at [394, 351] on td "Plane and Level" at bounding box center [418, 362] width 122 height 22
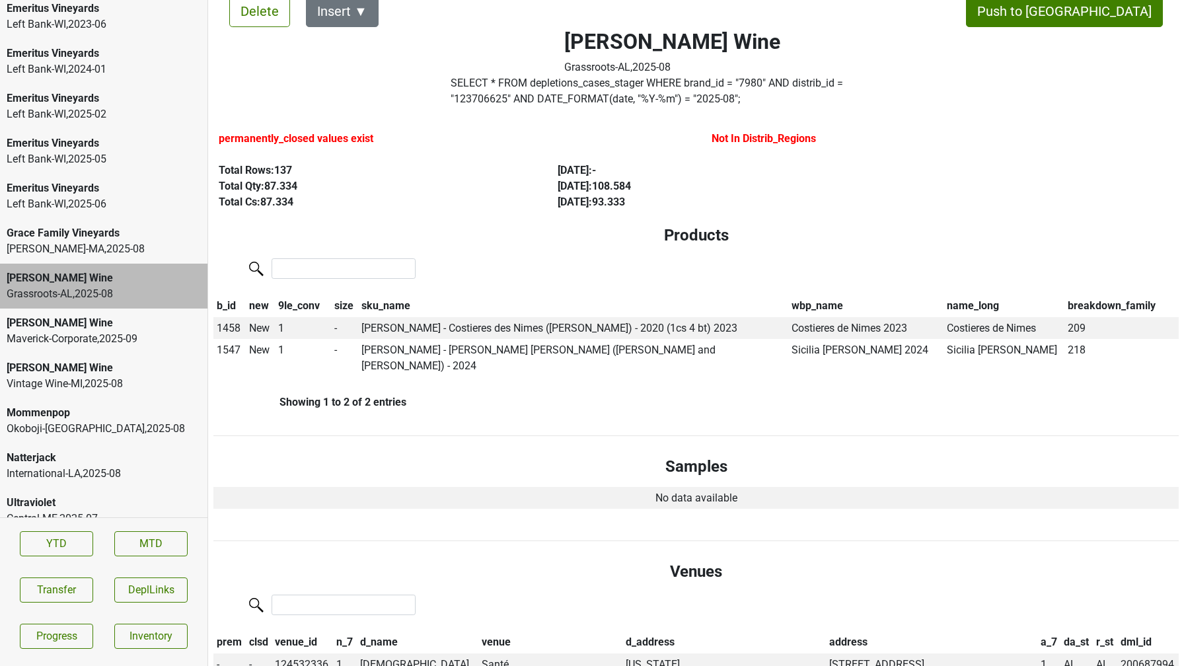
scroll to position [0, 0]
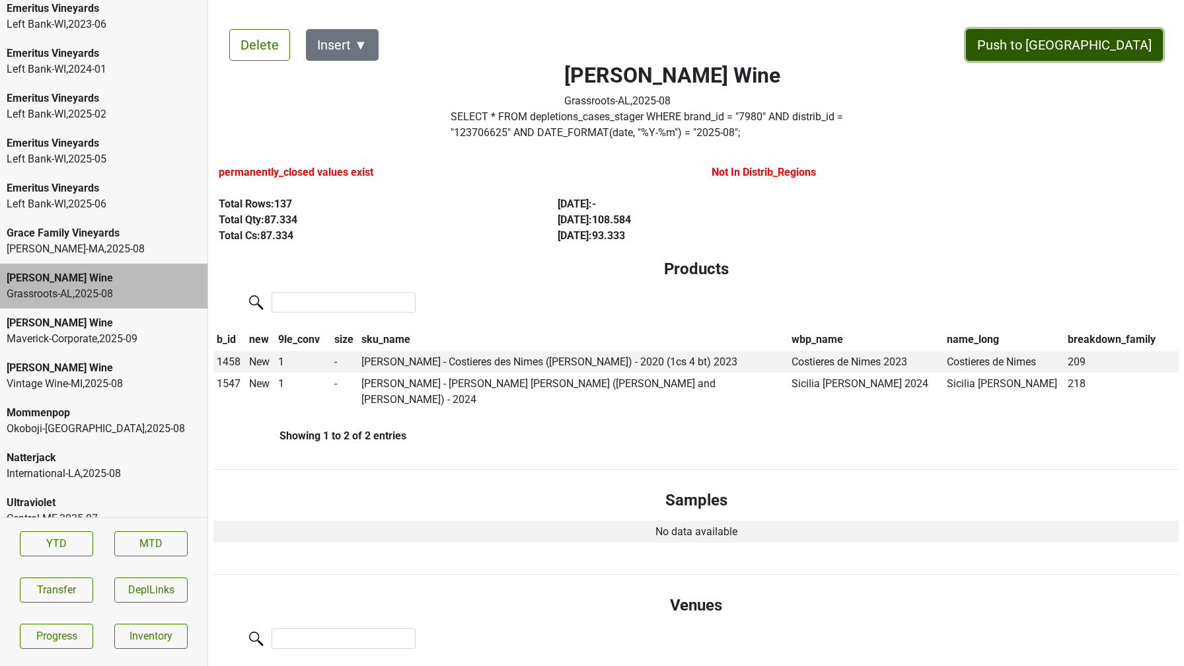
click at [1110, 33] on button "Push to DC" at bounding box center [1064, 45] width 197 height 32
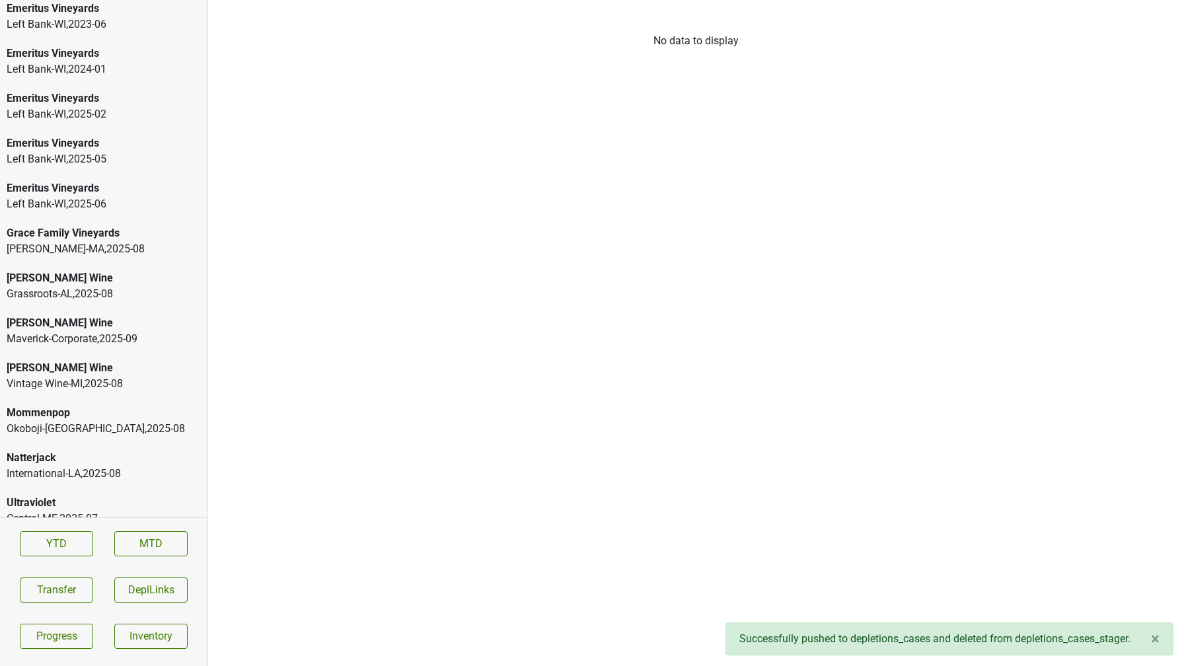
scroll to position [2404, 0]
click at [112, 360] on div "[PERSON_NAME] Wine" at bounding box center [104, 368] width 194 height 16
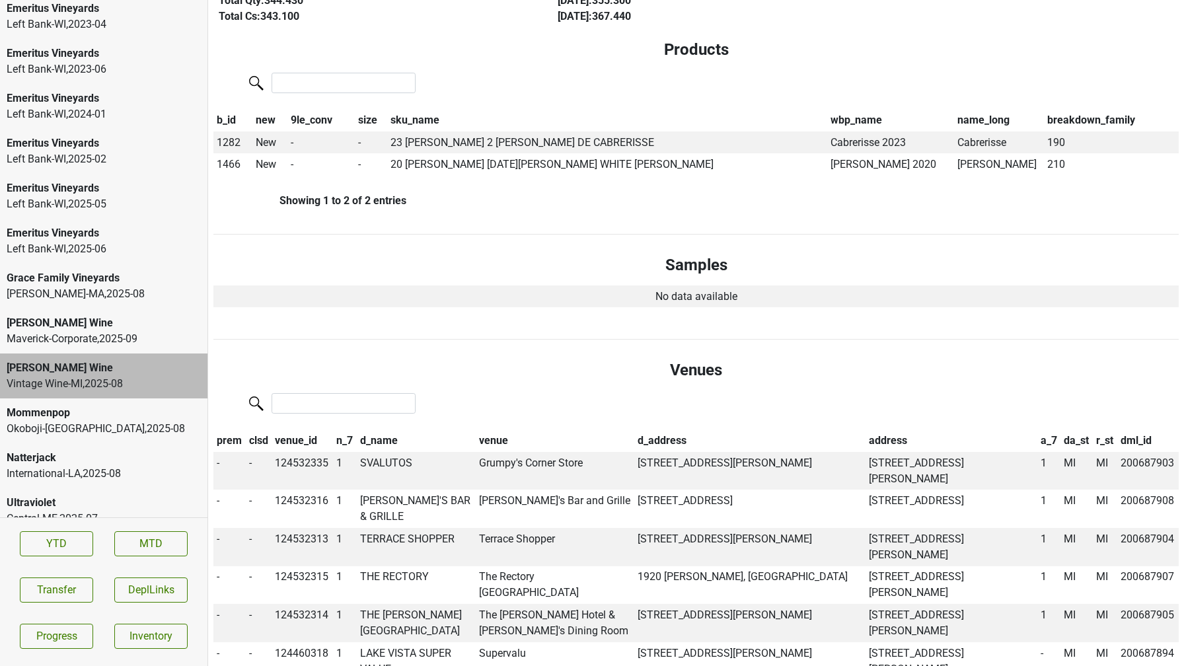
scroll to position [0, 0]
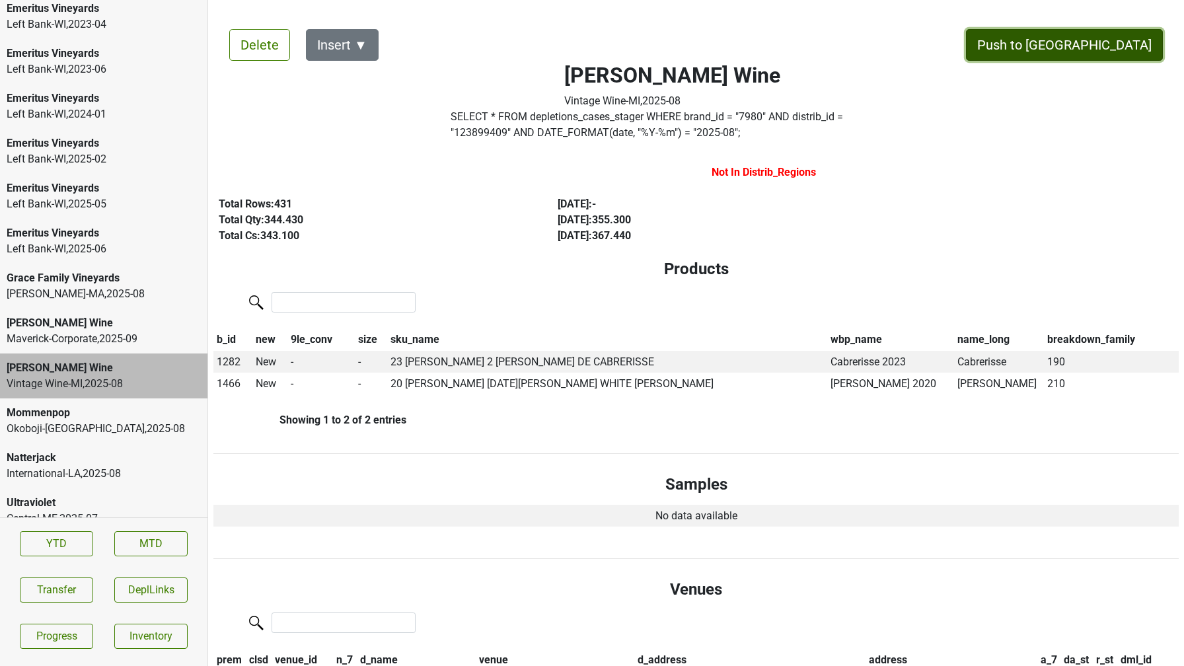
click at [1102, 44] on button "Push to DC" at bounding box center [1064, 45] width 197 height 32
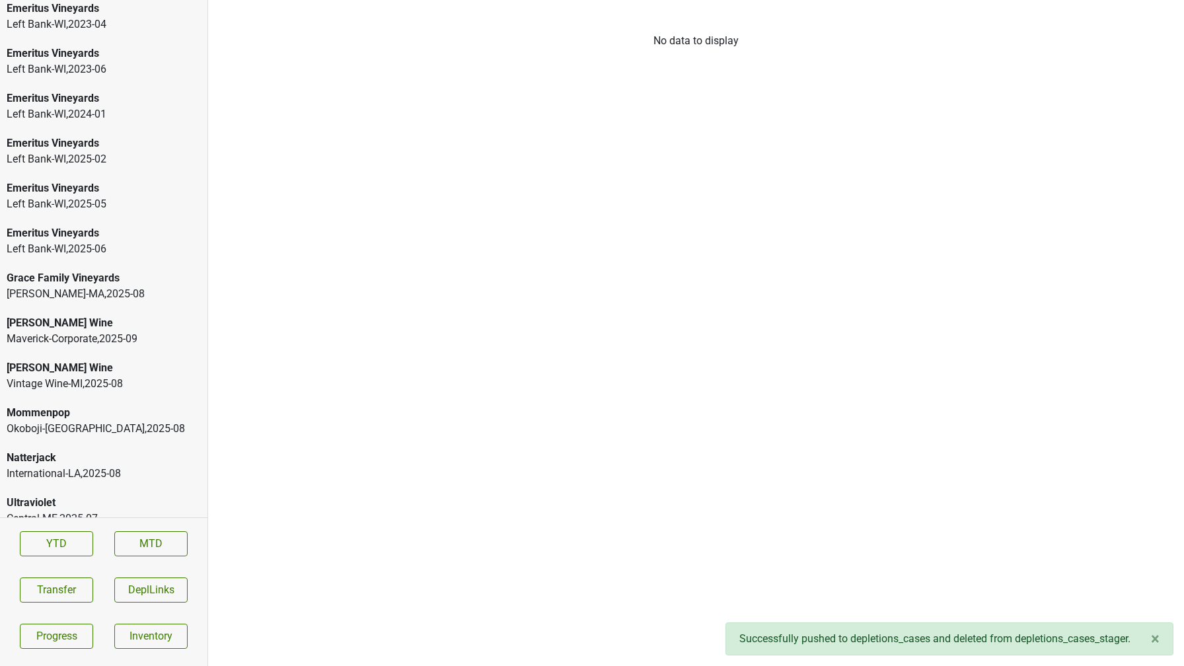
scroll to position [2359, 0]
click at [104, 450] on div "Natterjack" at bounding box center [104, 458] width 194 height 16
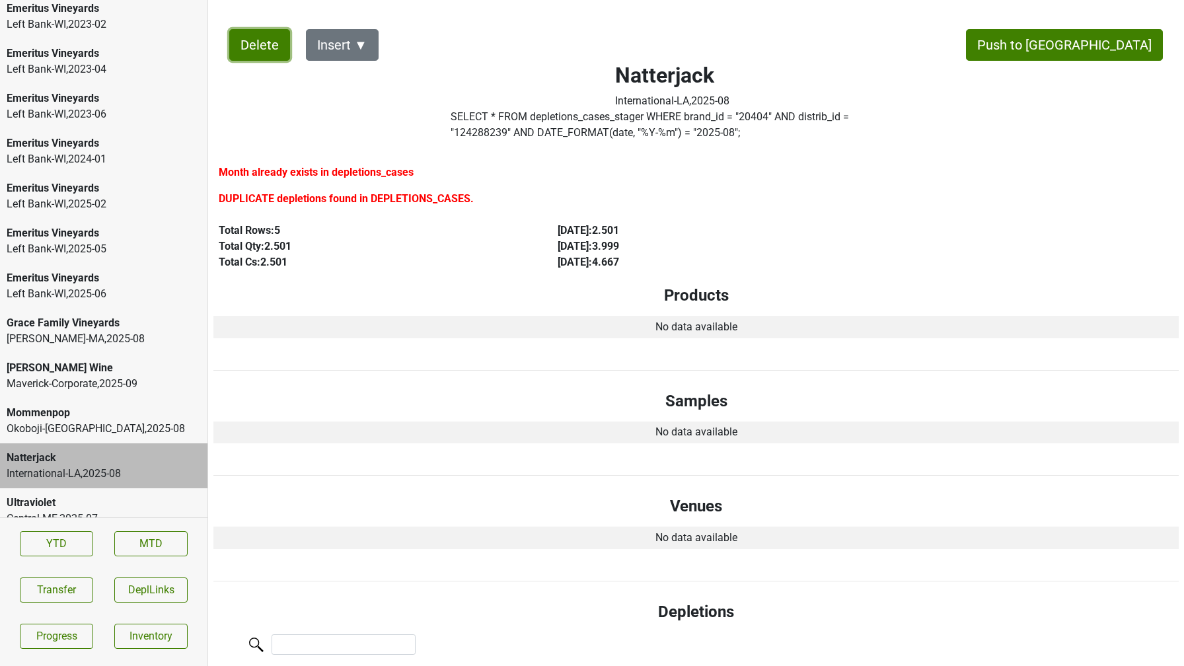
click at [271, 36] on button "Delete" at bounding box center [259, 45] width 61 height 32
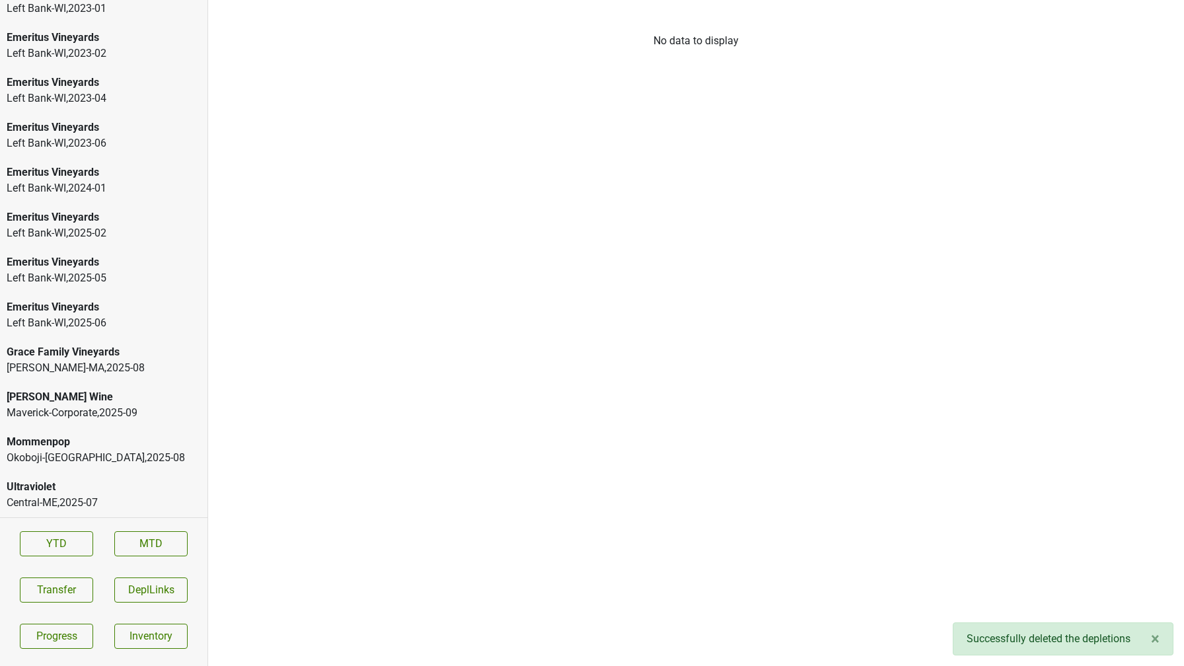
scroll to position [2314, 0]
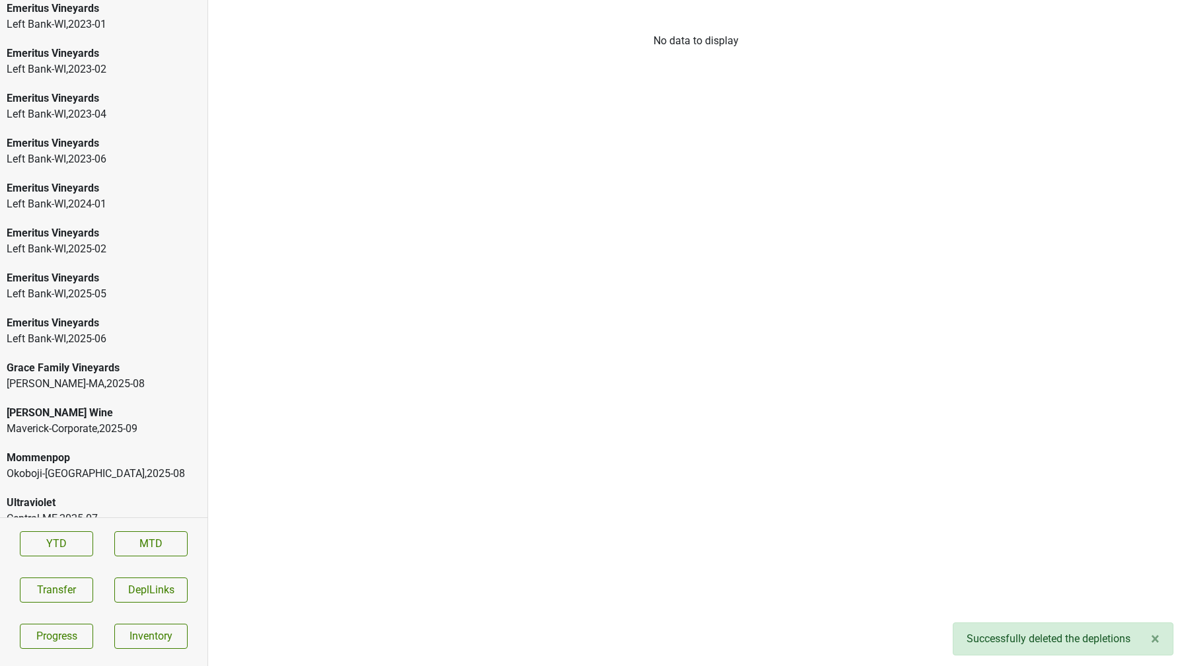
click at [132, 421] on div "Maverick-Corporate , 2025 - 09" at bounding box center [104, 429] width 194 height 16
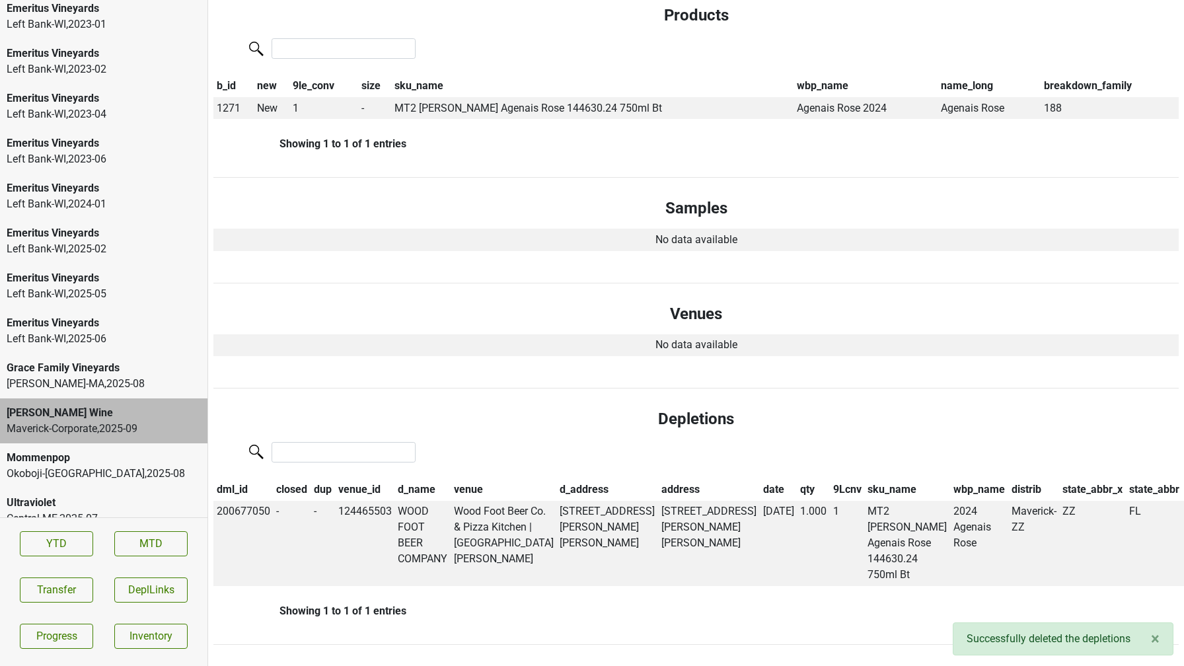
scroll to position [0, 0]
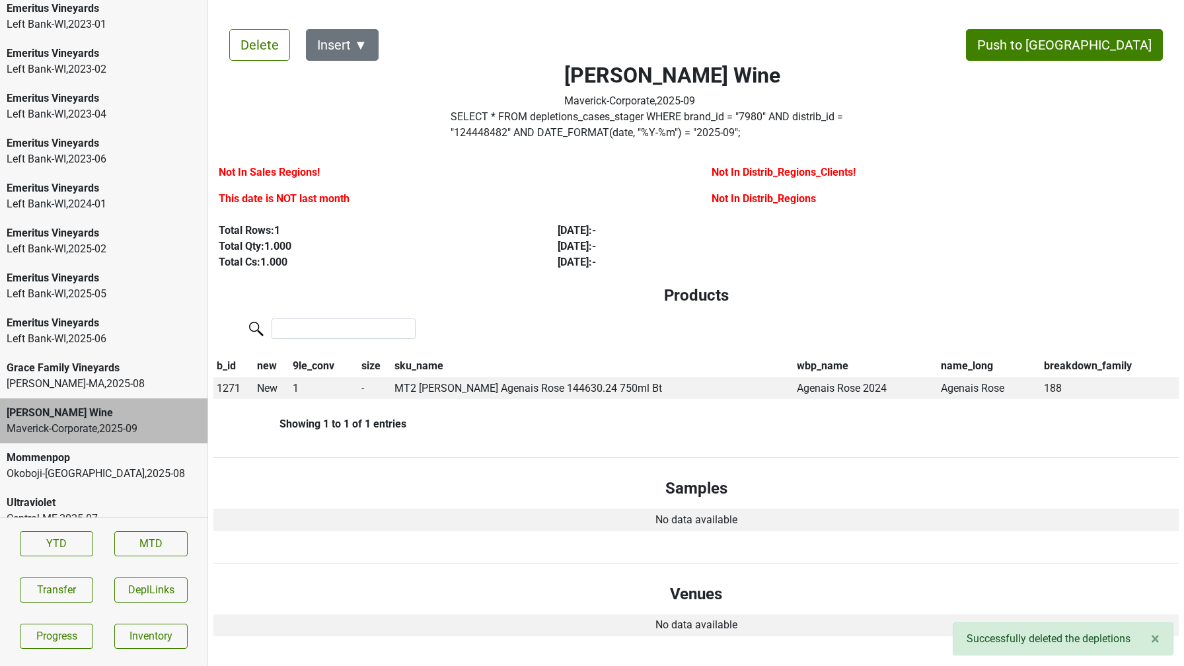
click at [624, 124] on label "SELECT * FROM depletions_cases_stager WHERE brand_id = " 7980 " AND distrib_id …" at bounding box center [673, 125] width 444 height 32
click at [122, 360] on div "Grace Family Vineyards" at bounding box center [104, 368] width 194 height 16
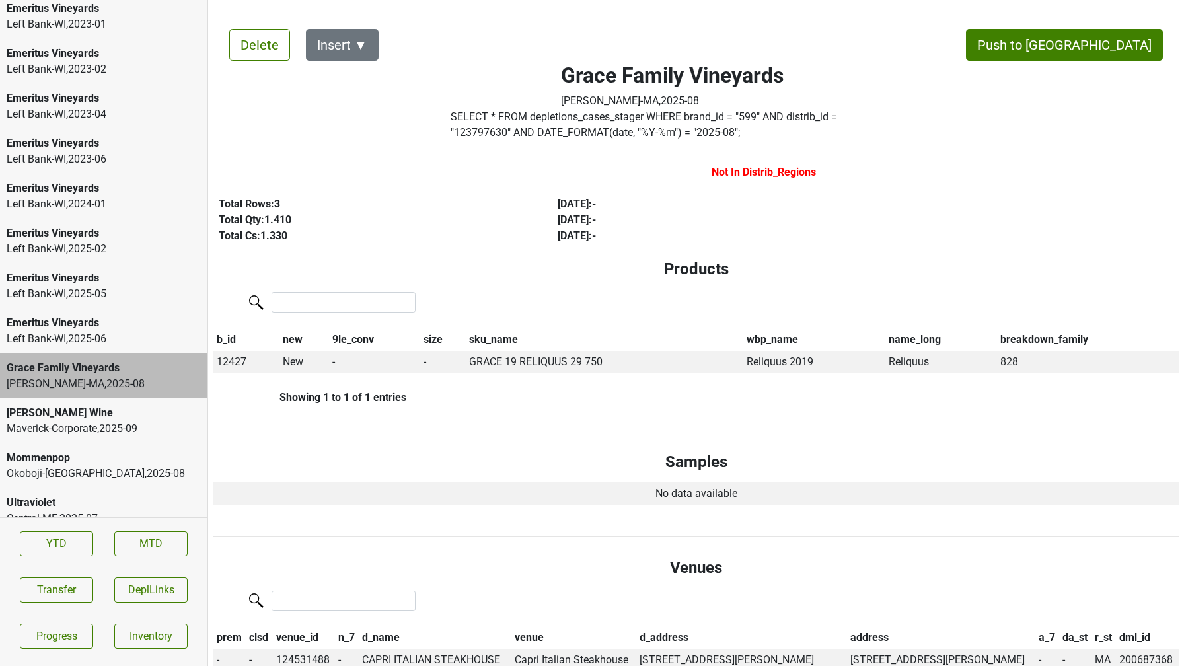
click at [486, 133] on label "SELECT * FROM depletions_cases_stager WHERE brand_id = " 599 " AND distrib_id =…" at bounding box center [673, 125] width 444 height 32
click at [872, 113] on label "SELECT * FROM depletions_cases_stager WHERE brand_id = " 599 " AND distrib_id =…" at bounding box center [673, 125] width 444 height 32
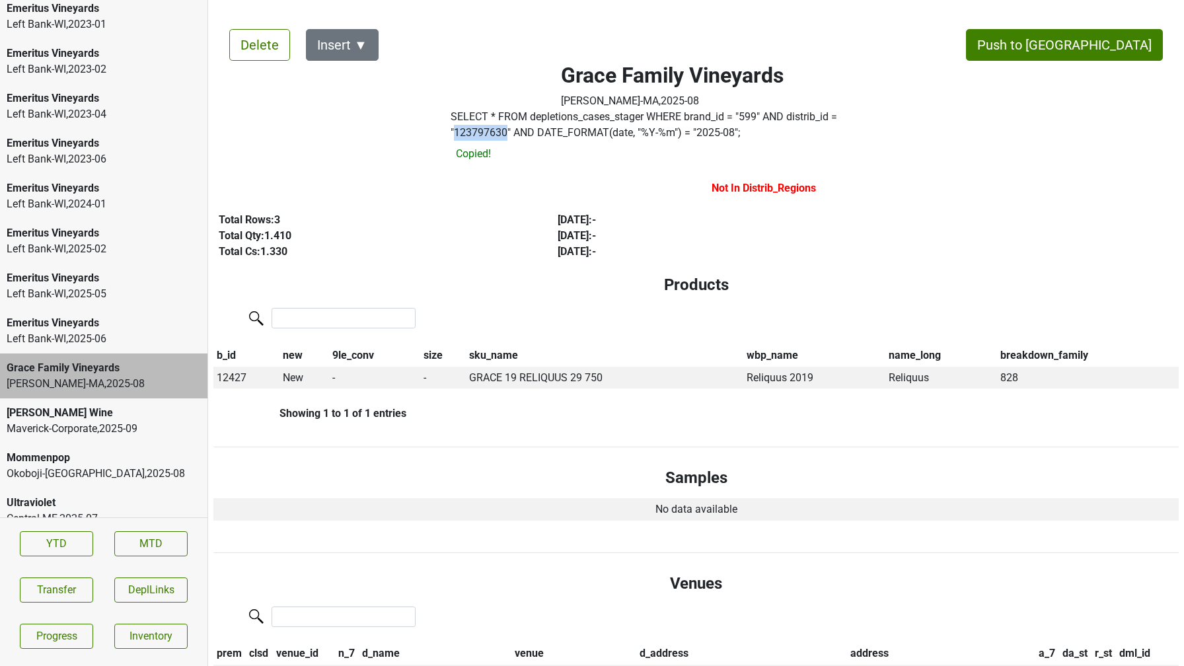
click at [872, 113] on label "SELECT * FROM depletions_cases_stager WHERE brand_id = " 599 " AND distrib_id =…" at bounding box center [673, 125] width 444 height 32
copy label "123797630"
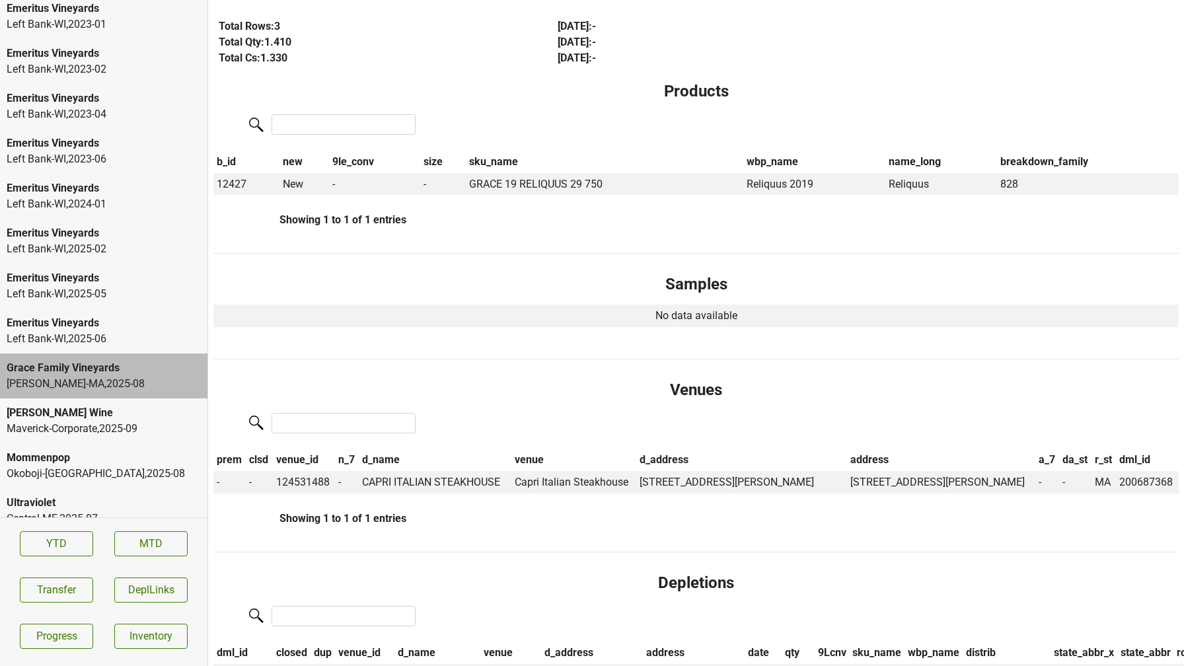
scroll to position [181, 0]
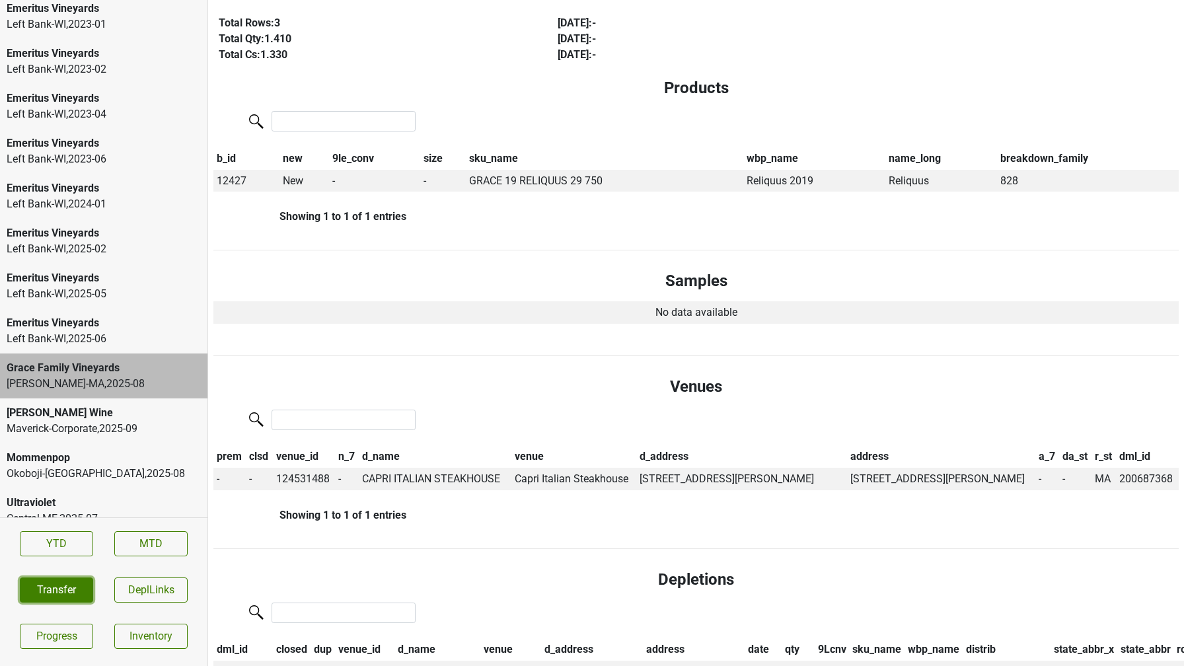
click at [69, 584] on button "Transfer" at bounding box center [56, 590] width 73 height 25
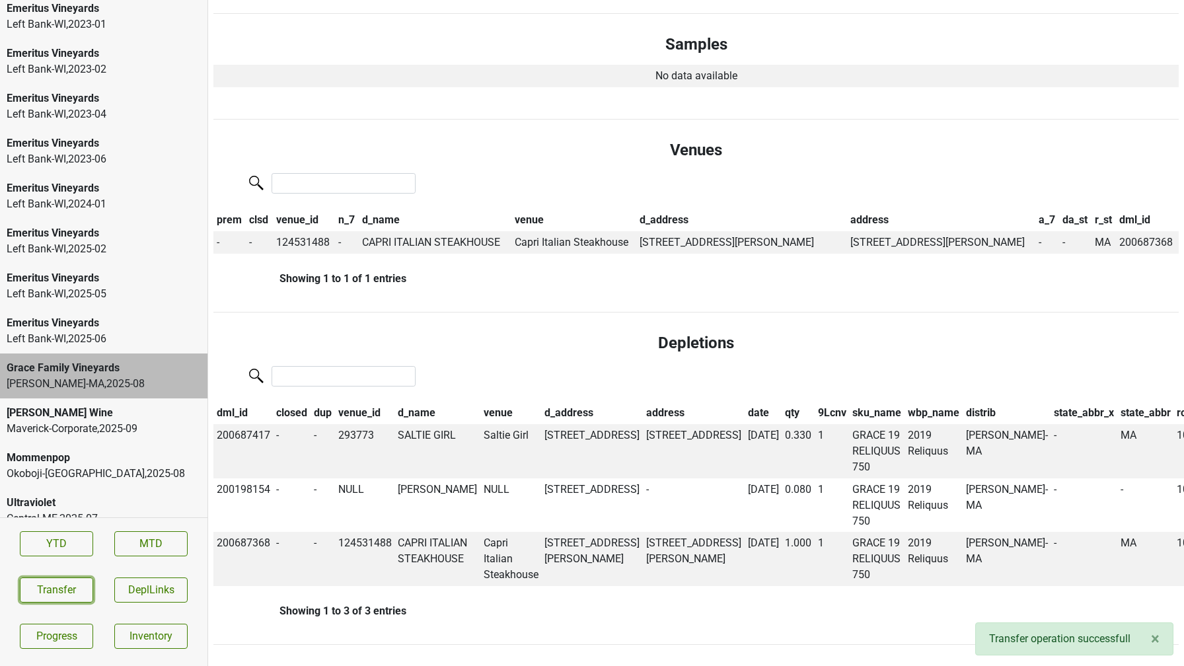
scroll to position [0, 0]
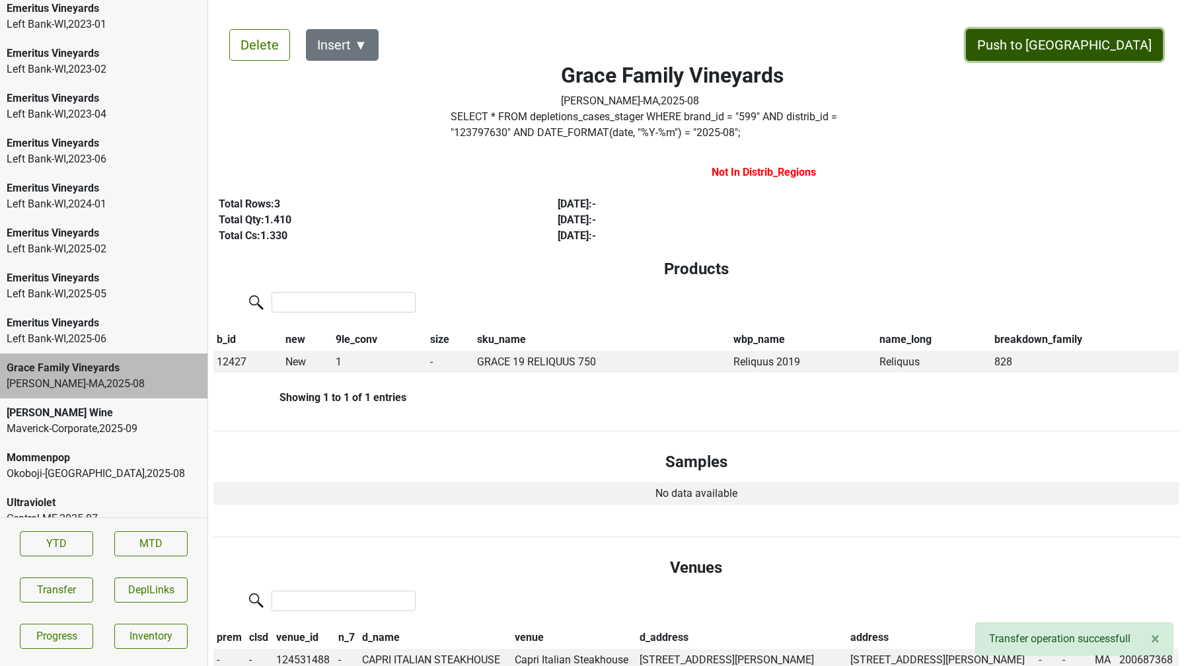
click at [1091, 55] on button "Push to DC" at bounding box center [1064, 45] width 197 height 32
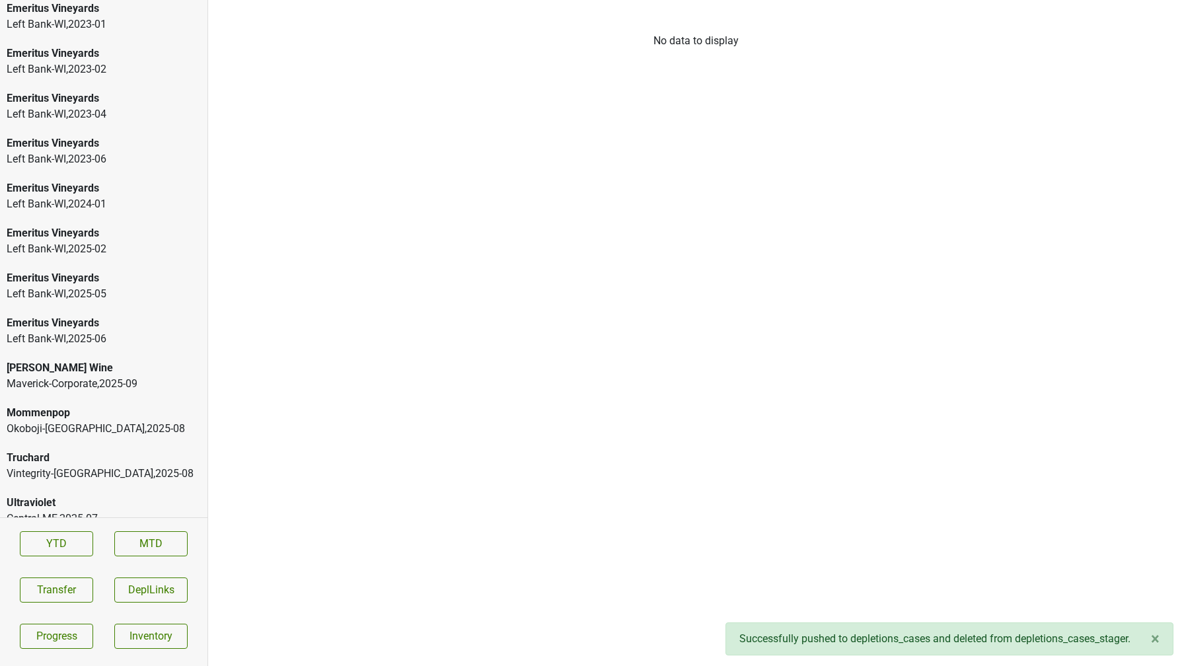
click at [135, 376] on div "Maverick-Corporate , 2025 - 09" at bounding box center [104, 384] width 194 height 16
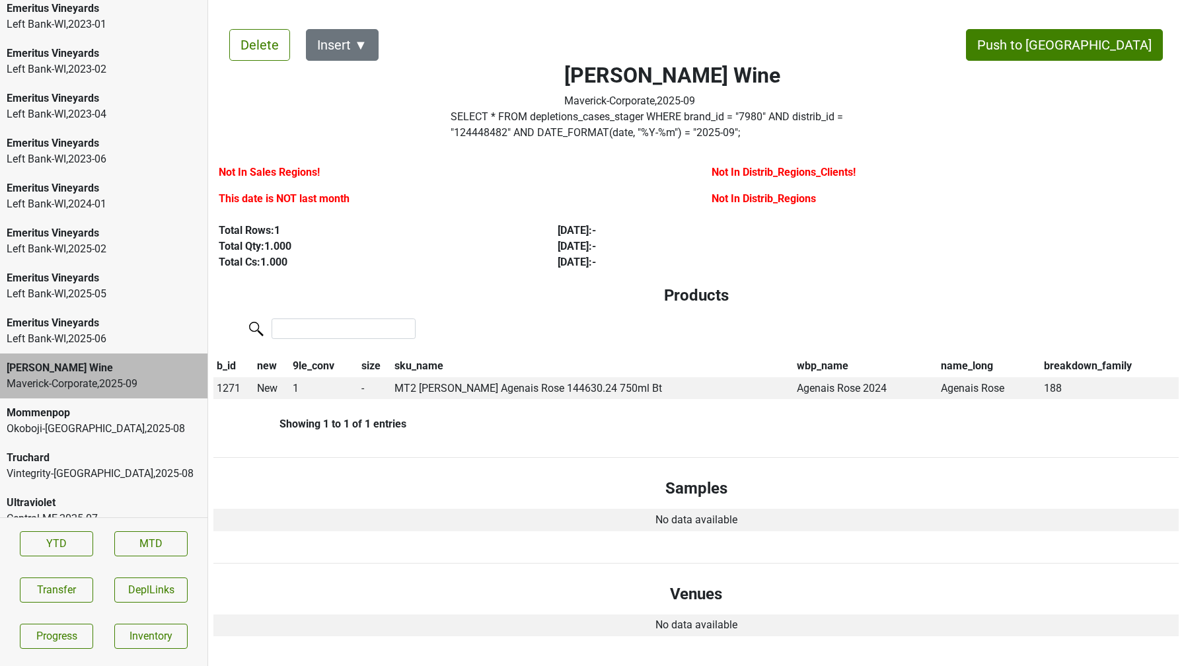
click at [537, 131] on label "SELECT * FROM depletions_cases_stager WHERE brand_id = " 7980 " AND distrib_id …" at bounding box center [673, 125] width 444 height 32
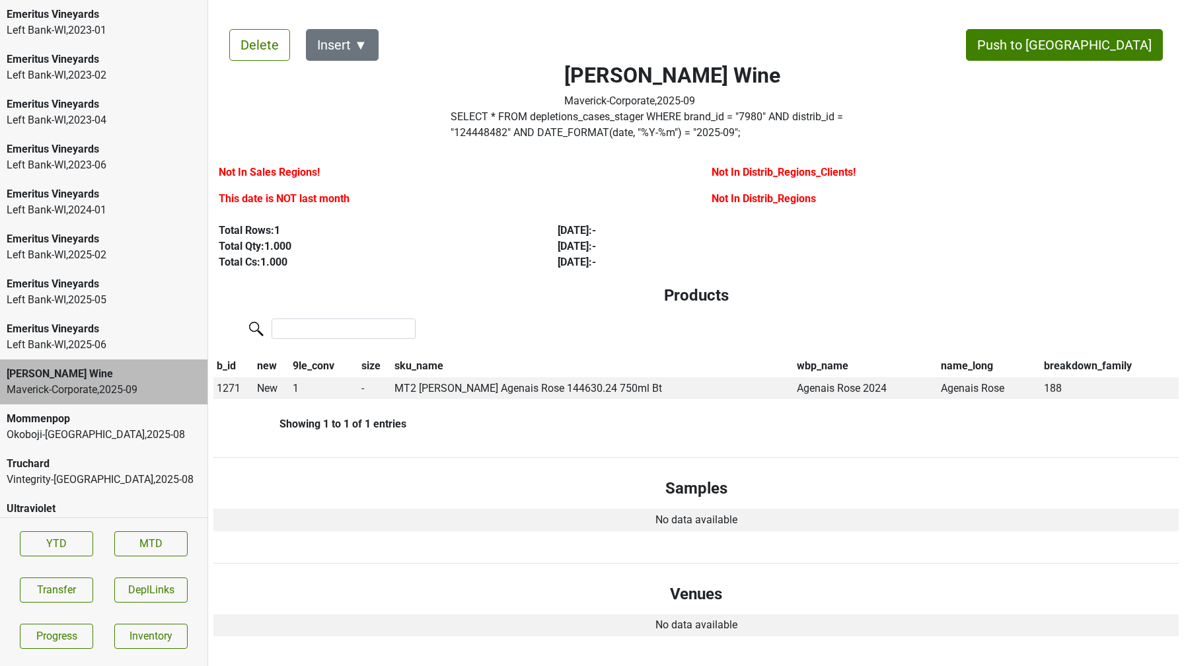
scroll to position [2314, 0]
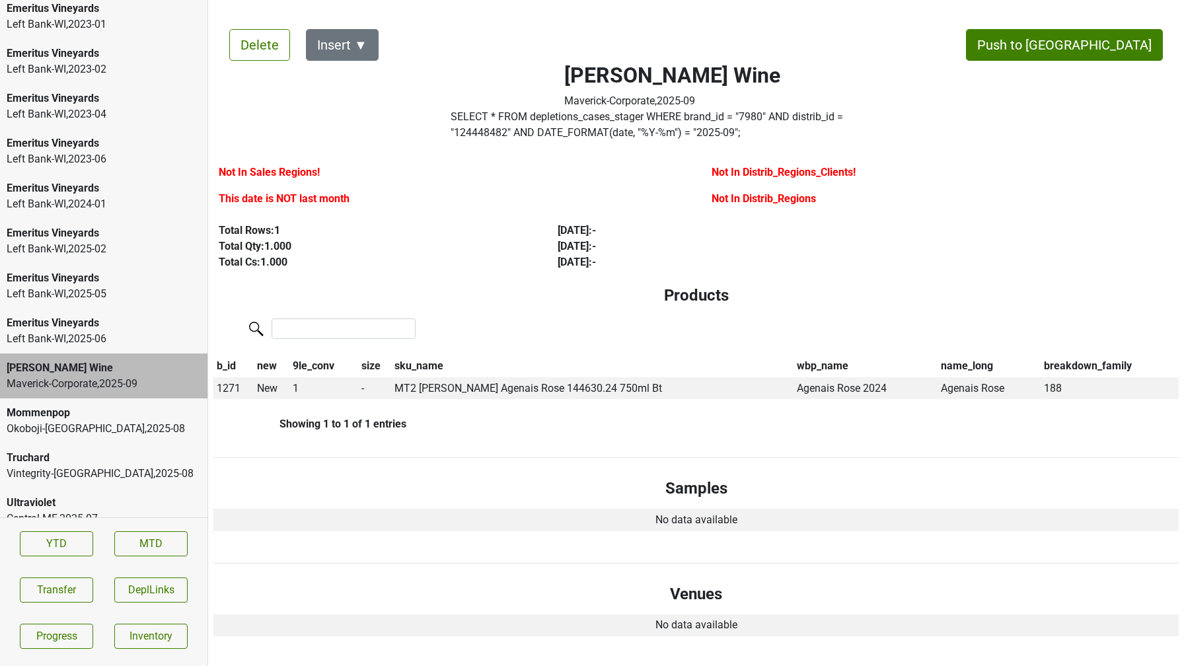
click at [96, 450] on div "Truchard" at bounding box center [104, 458] width 194 height 16
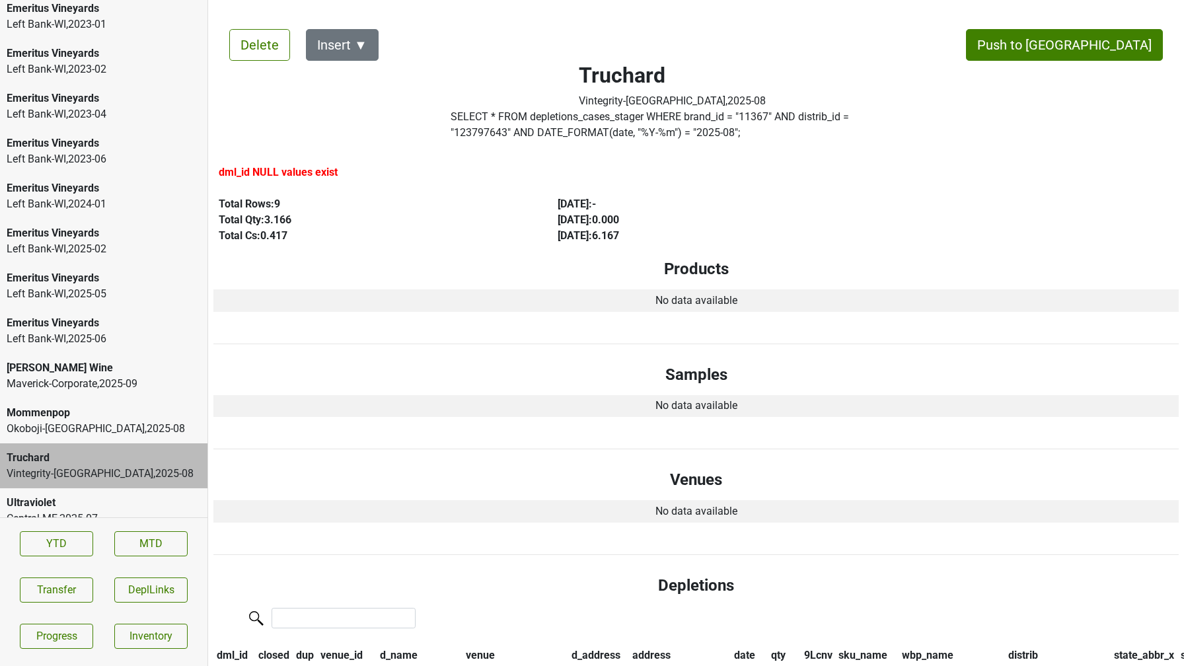
click at [71, 379] on div "Mary Taylor Wine Maverick-Corporate , 2025 - 09" at bounding box center [104, 376] width 208 height 45
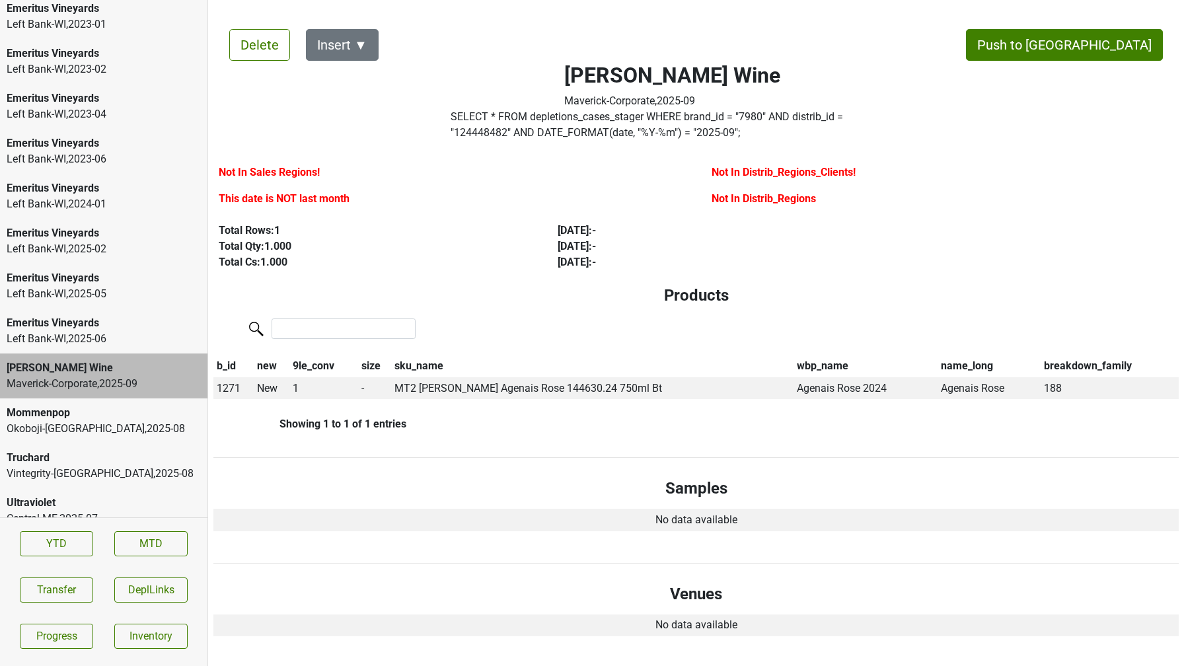
click at [563, 117] on label "SELECT * FROM depletions_cases_stager WHERE brand_id = " 7980 " AND distrib_id …" at bounding box center [673, 125] width 444 height 32
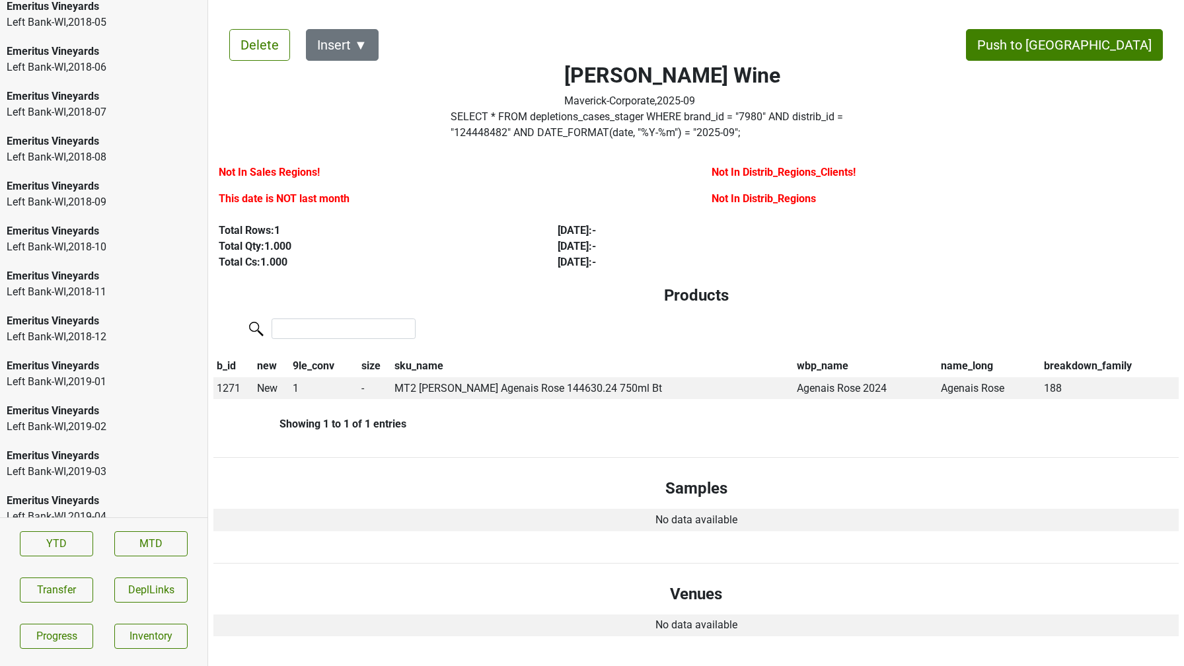
scroll to position [0, 0]
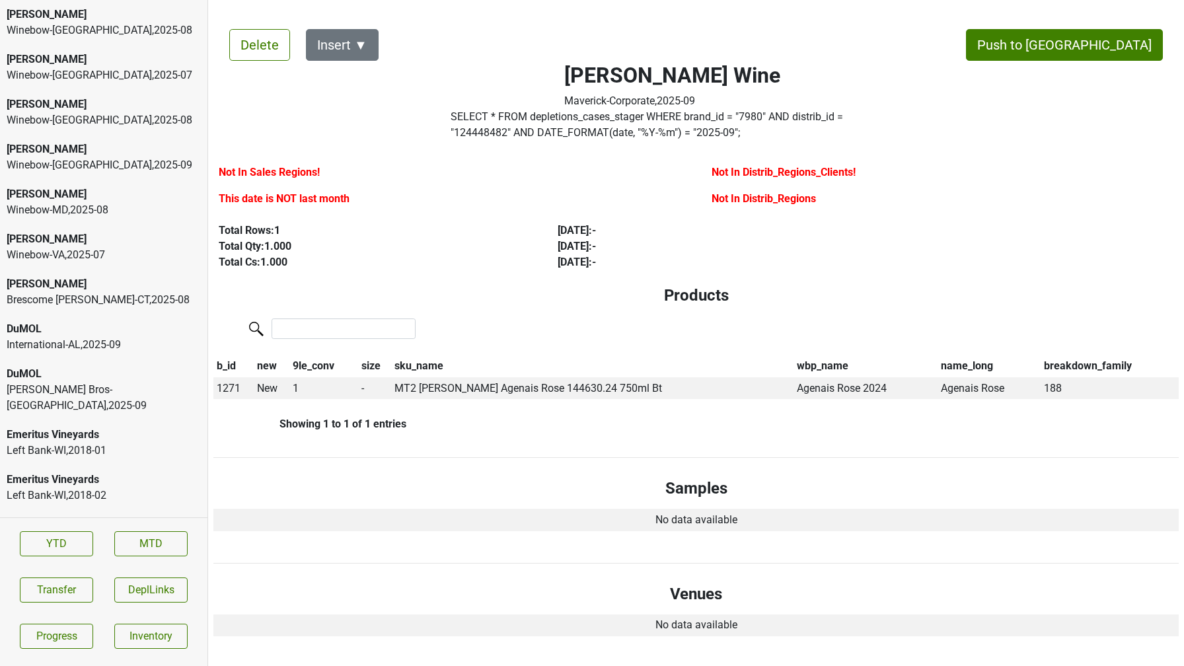
click at [92, 338] on div "International-AL , 2025 - 09" at bounding box center [104, 345] width 194 height 16
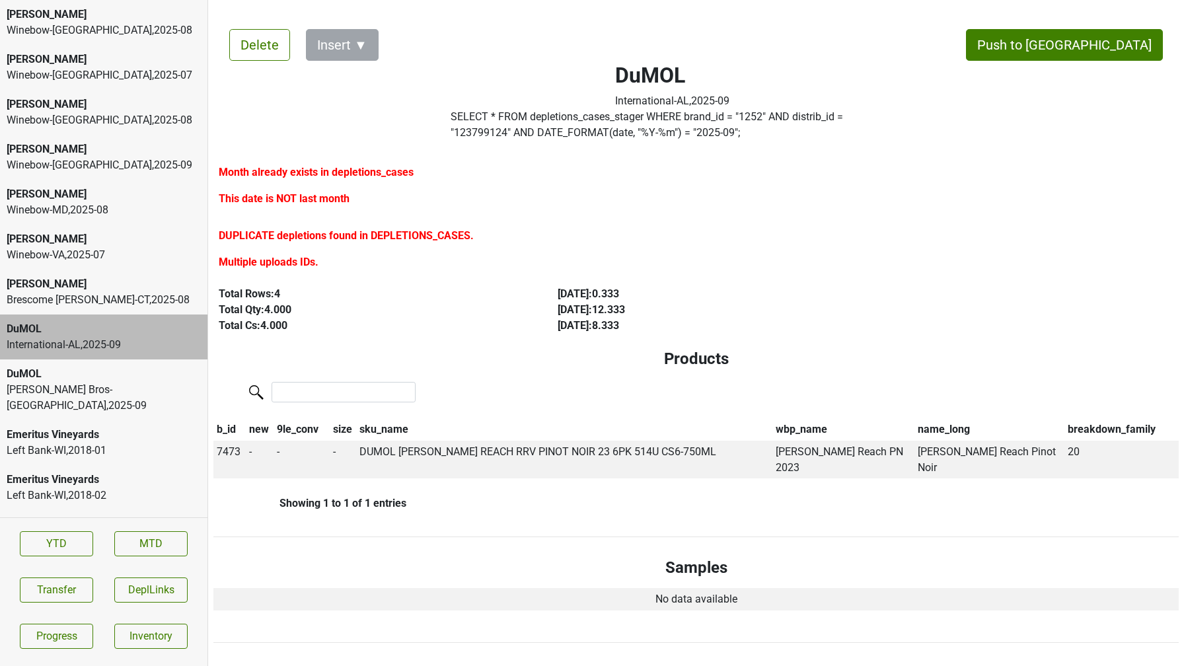
click at [91, 381] on div "DuMOL" at bounding box center [104, 374] width 194 height 16
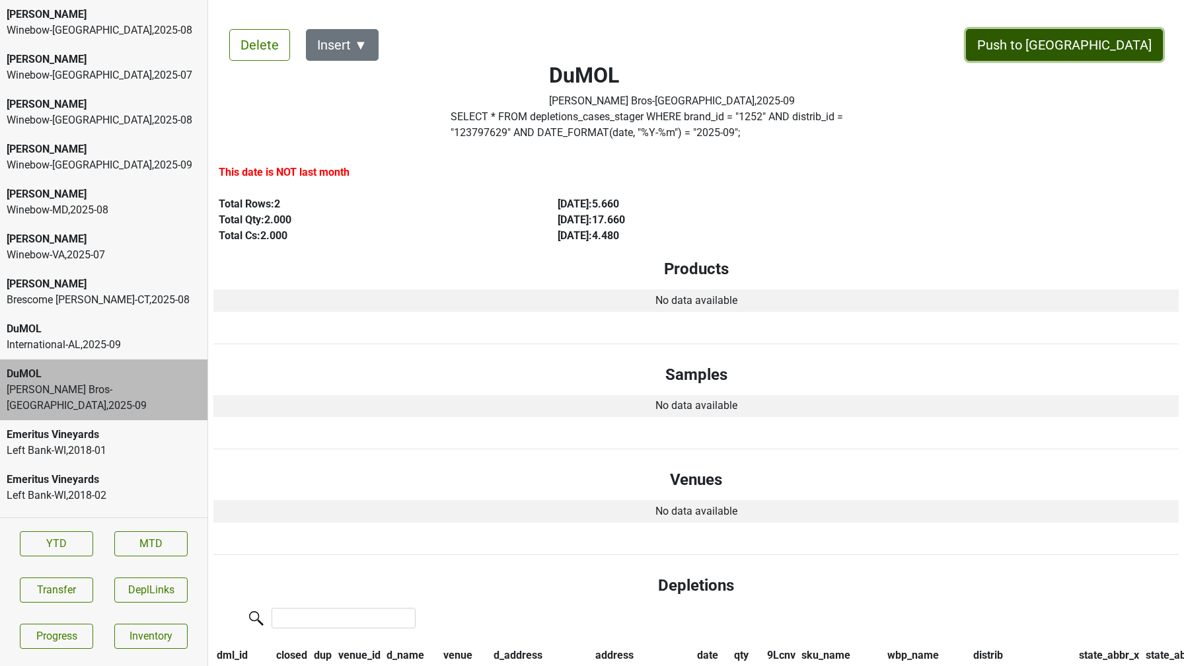
click at [1103, 51] on button "Push to DC" at bounding box center [1064, 45] width 197 height 32
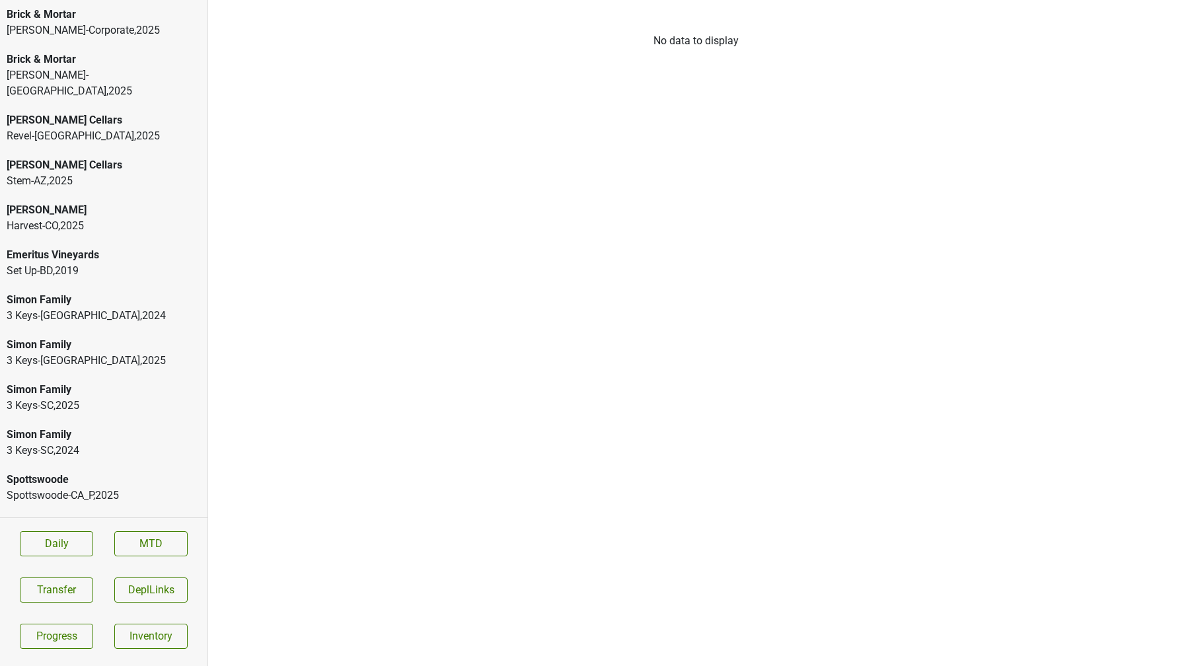
scroll to position [22, 0]
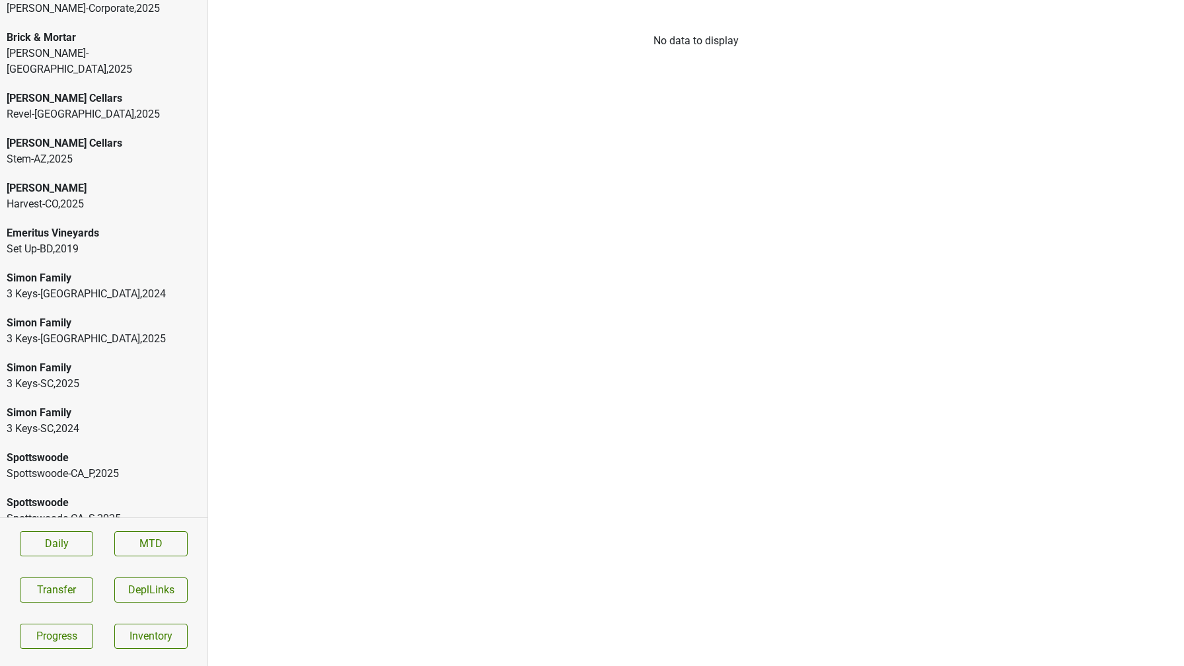
click at [87, 514] on div "Spottswoode Spottswoode-CA_S , 2025" at bounding box center [104, 510] width 208 height 45
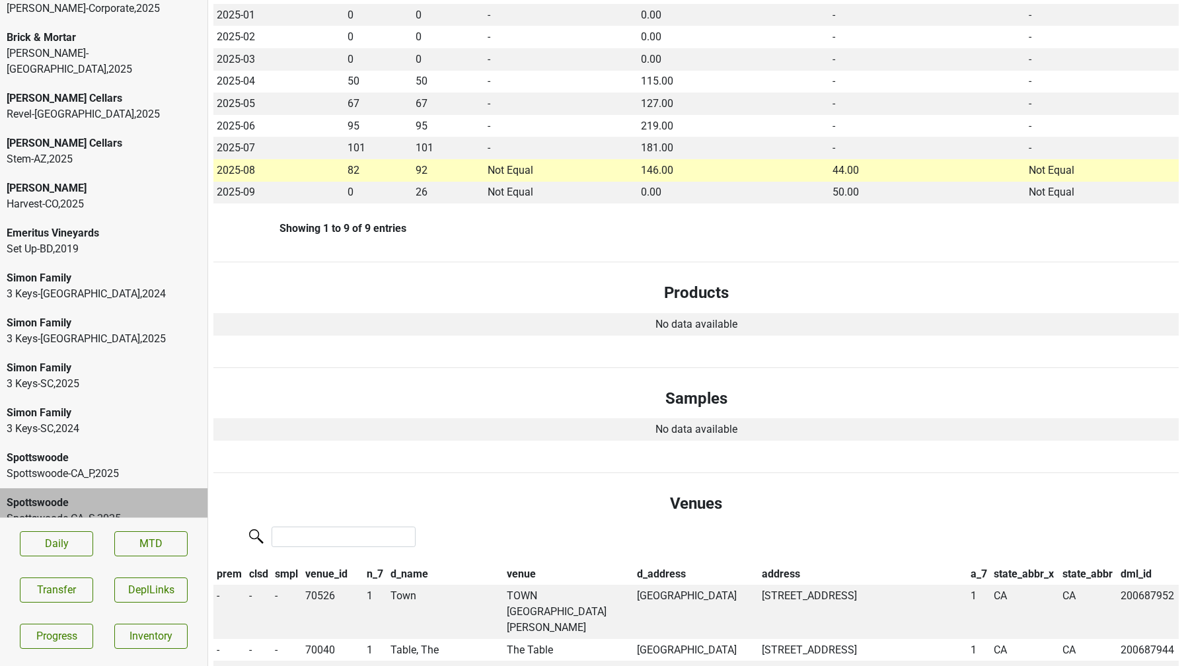
scroll to position [0, 0]
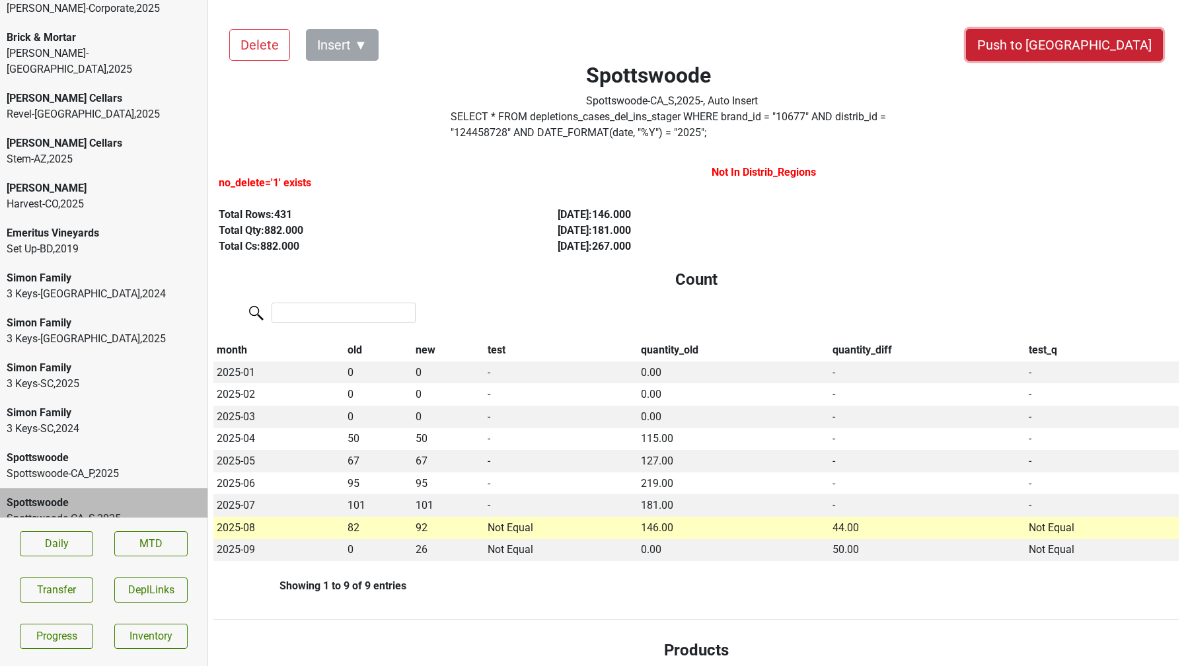
click at [1099, 46] on button "Push to [GEOGRAPHIC_DATA]" at bounding box center [1064, 45] width 197 height 32
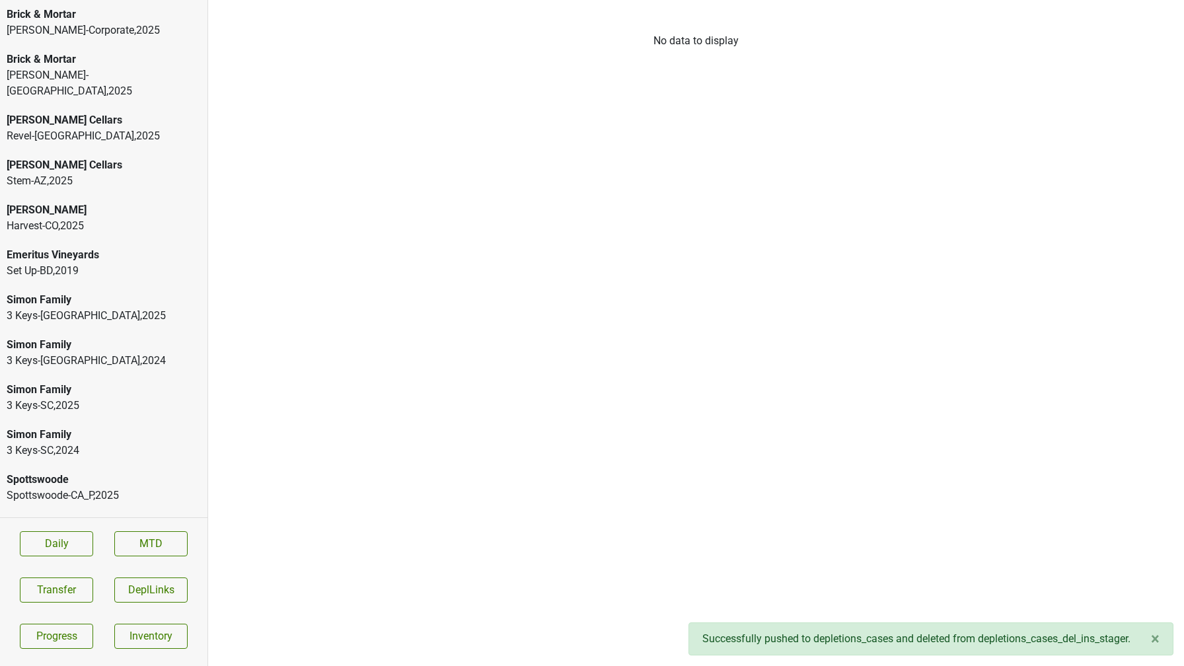
click at [114, 472] on div "Spottswoode" at bounding box center [104, 480] width 194 height 16
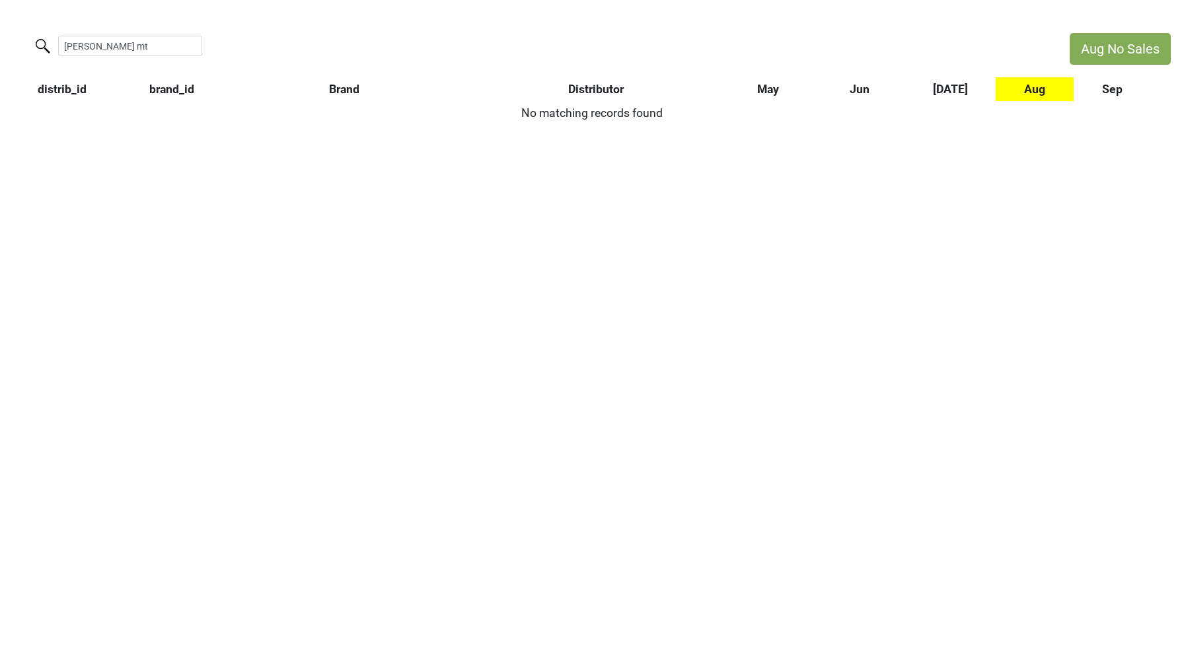
type input "[PERSON_NAME] mt"
